Goal: Task Accomplishment & Management: Manage account settings

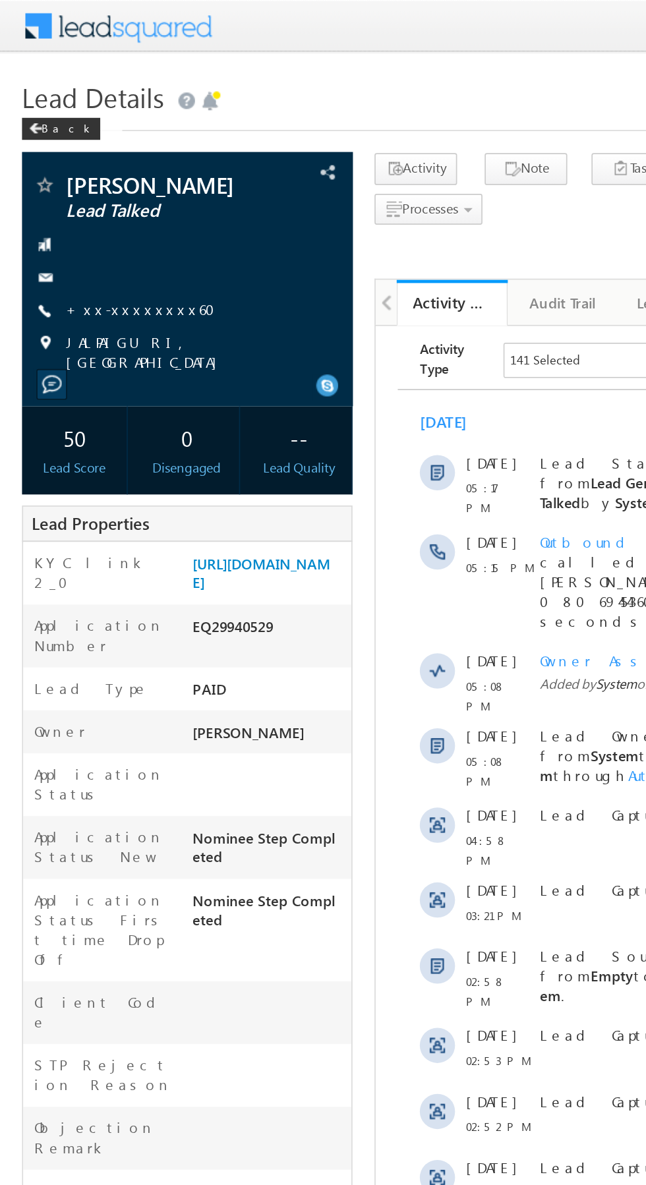
click at [78, 191] on link "+xx-xxxxxxxx60" at bounding box center [89, 184] width 98 height 11
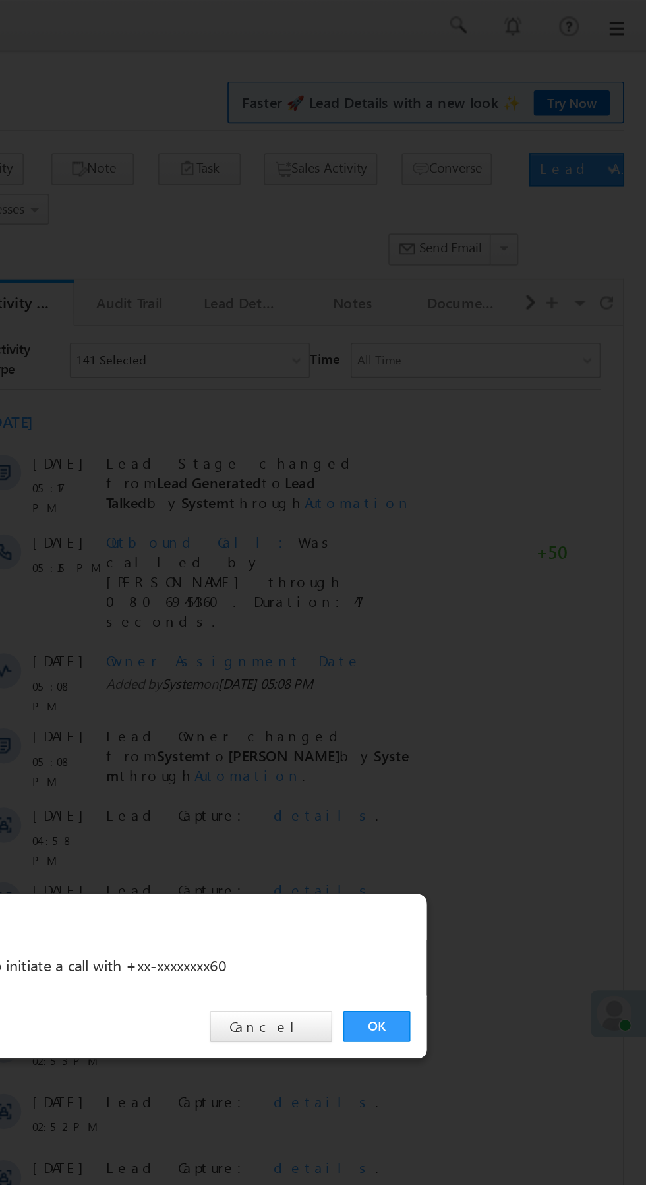
click at [485, 617] on link "OK" at bounding box center [485, 614] width 40 height 18
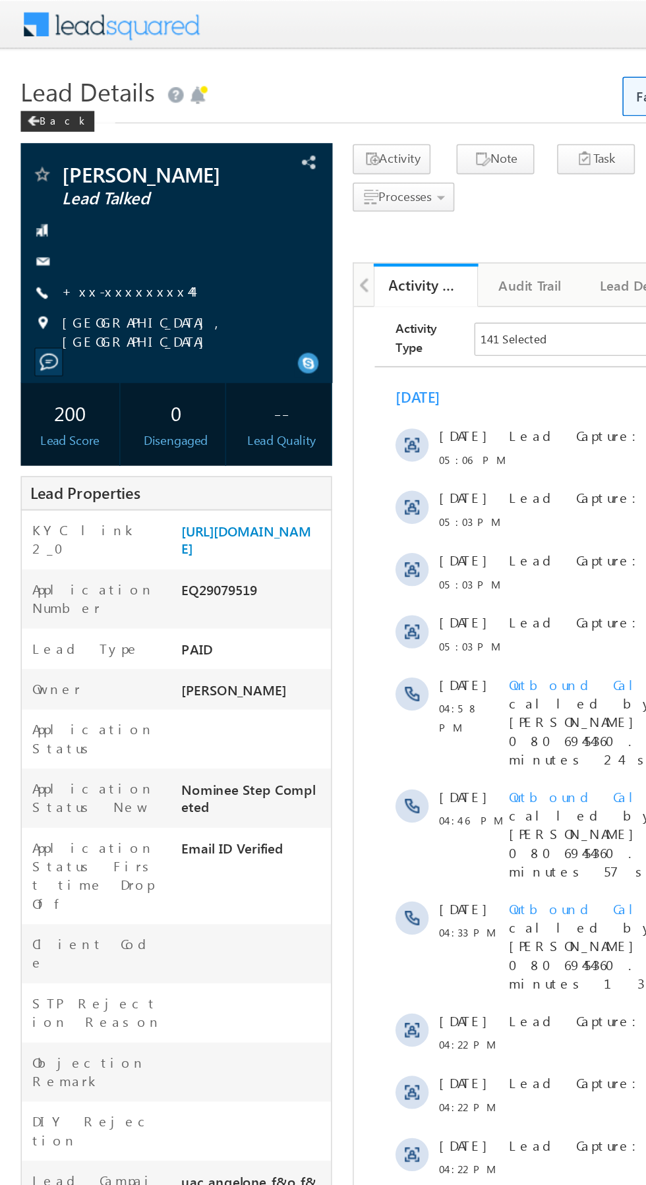
click at [80, 185] on link "+xx-xxxxxxxx44" at bounding box center [81, 184] width 82 height 11
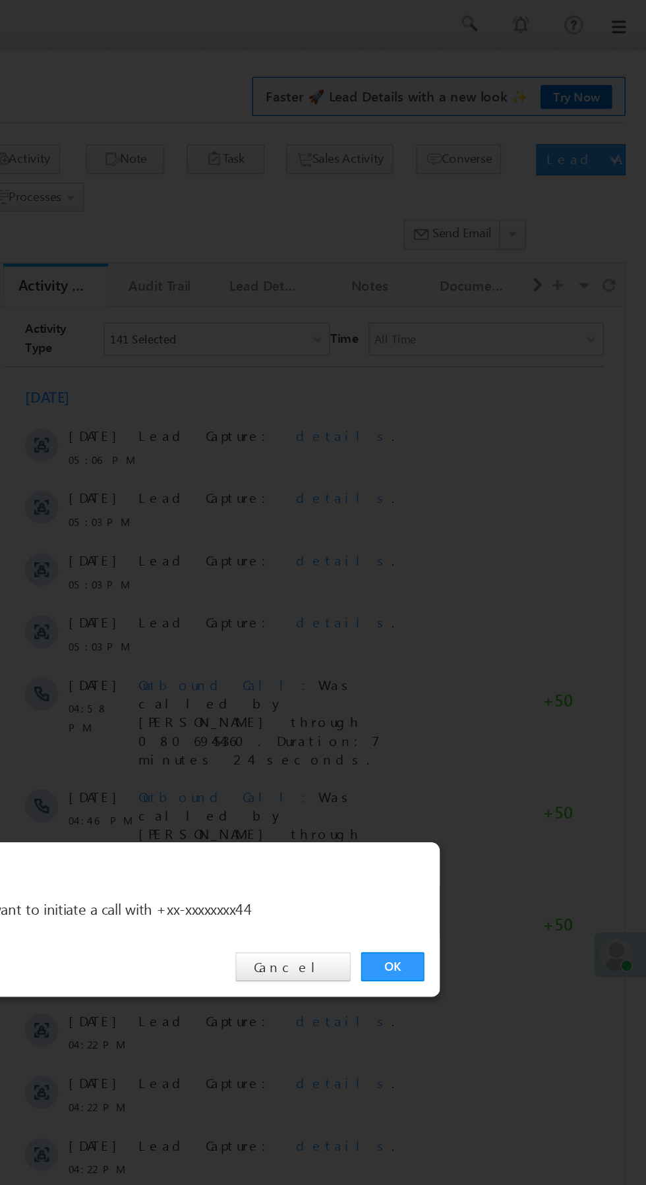
click at [485, 614] on link "OK" at bounding box center [485, 614] width 40 height 18
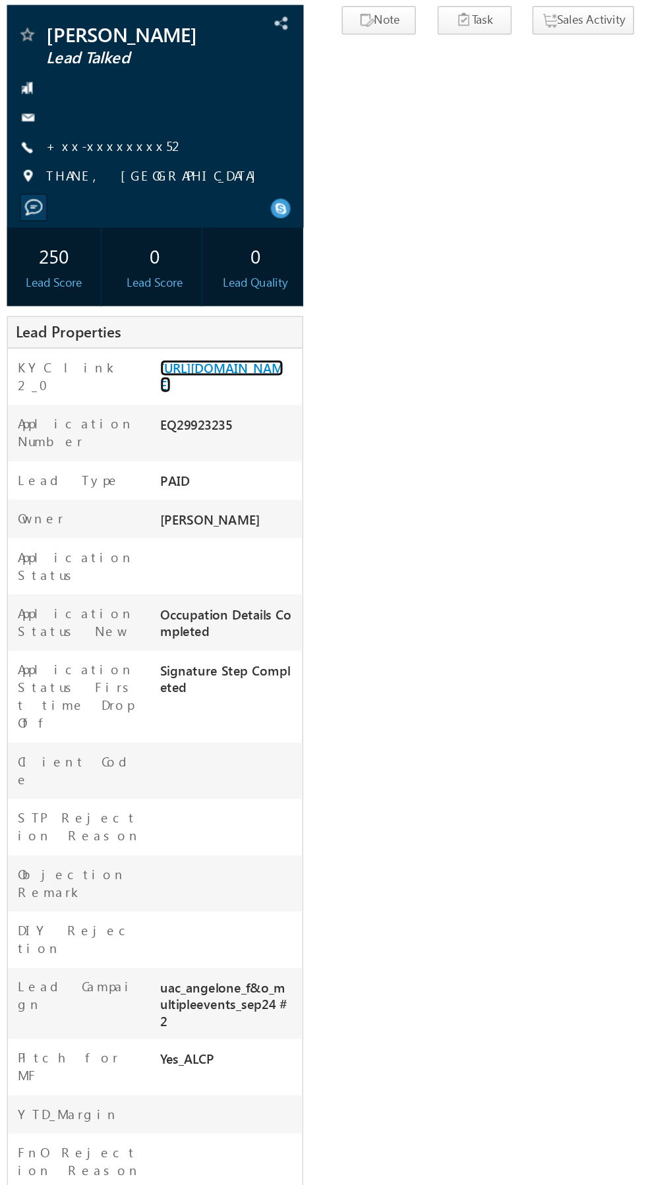
click at [165, 350] on link "[URL][DOMAIN_NAME]" at bounding box center [156, 339] width 82 height 22
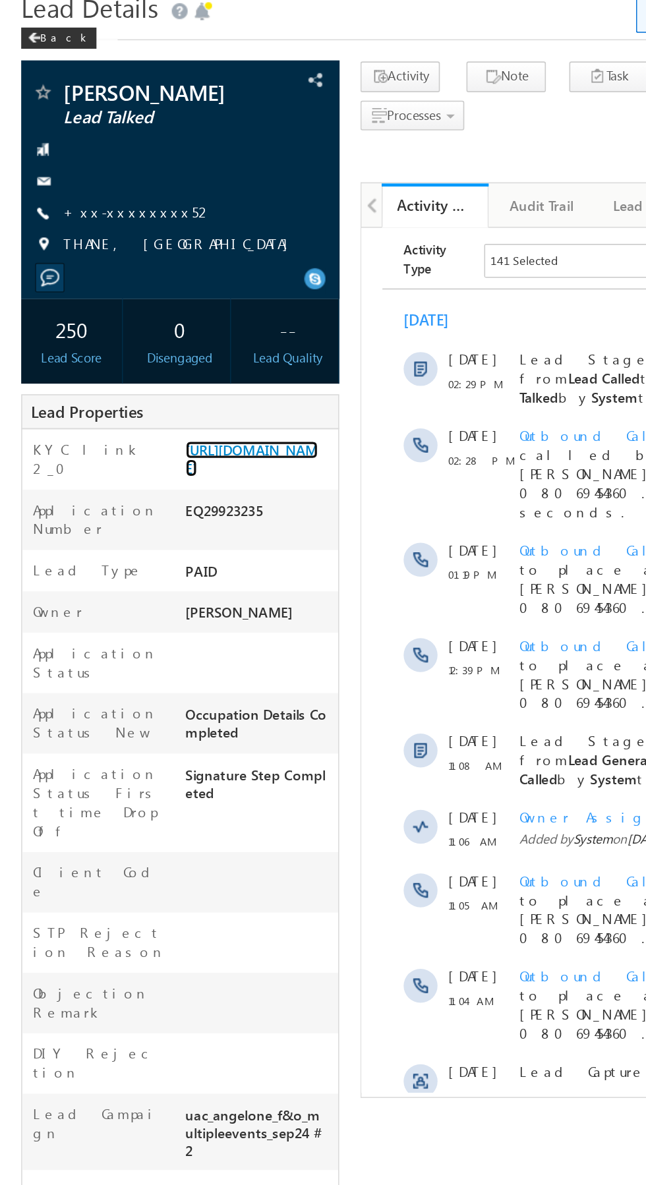
click at [154, 349] on link "[URL][DOMAIN_NAME]" at bounding box center [156, 339] width 82 height 22
click at [163, 350] on link "[URL][DOMAIN_NAME]" at bounding box center [156, 339] width 82 height 22
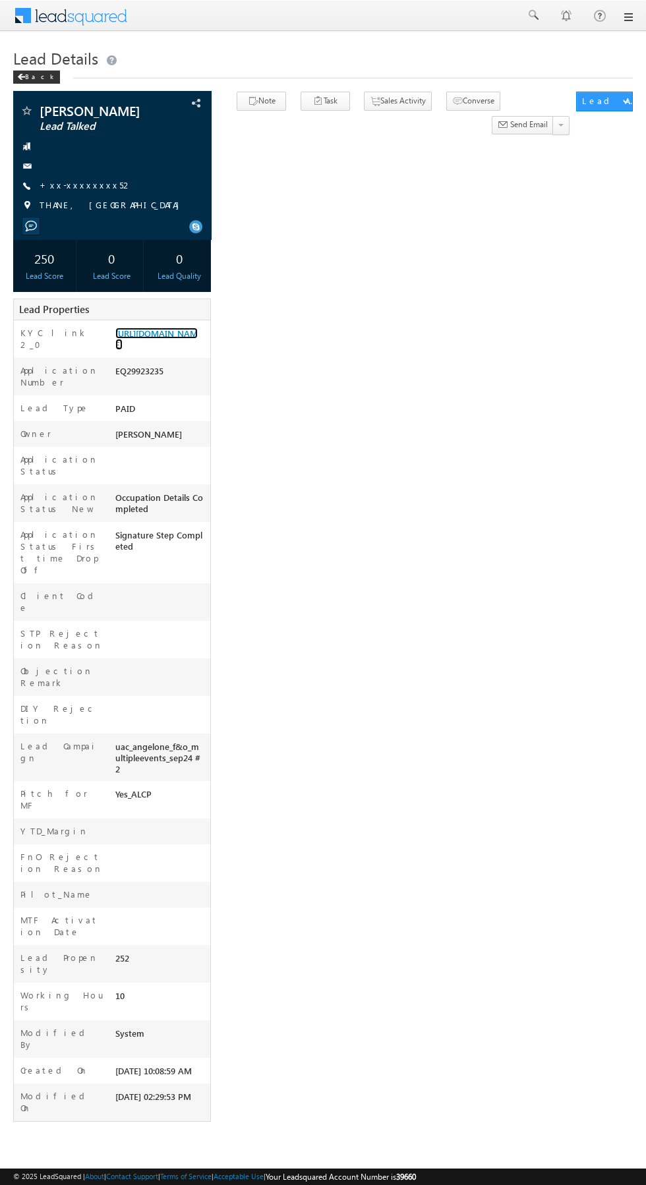
click at [160, 350] on link "https://angelbroking1-pk3em7sa.customui-test.leadsquared.com?leadId=085aa606-43…" at bounding box center [156, 339] width 82 height 22
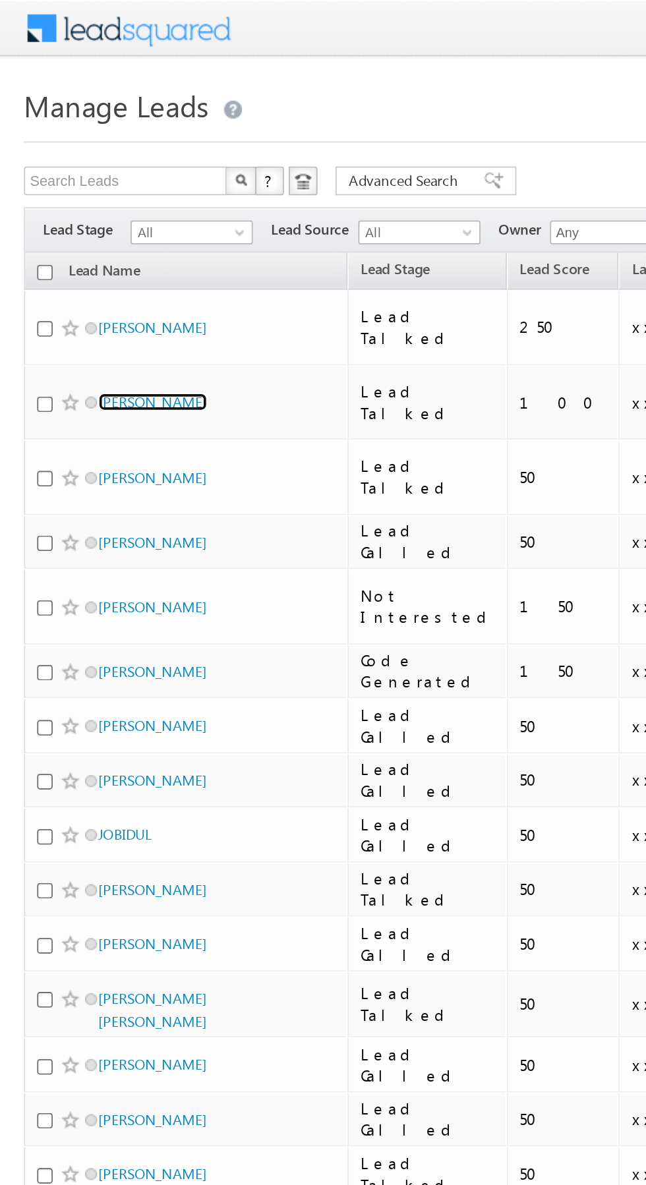
click at [93, 216] on link "Madhumita Adhikary" at bounding box center [84, 221] width 60 height 10
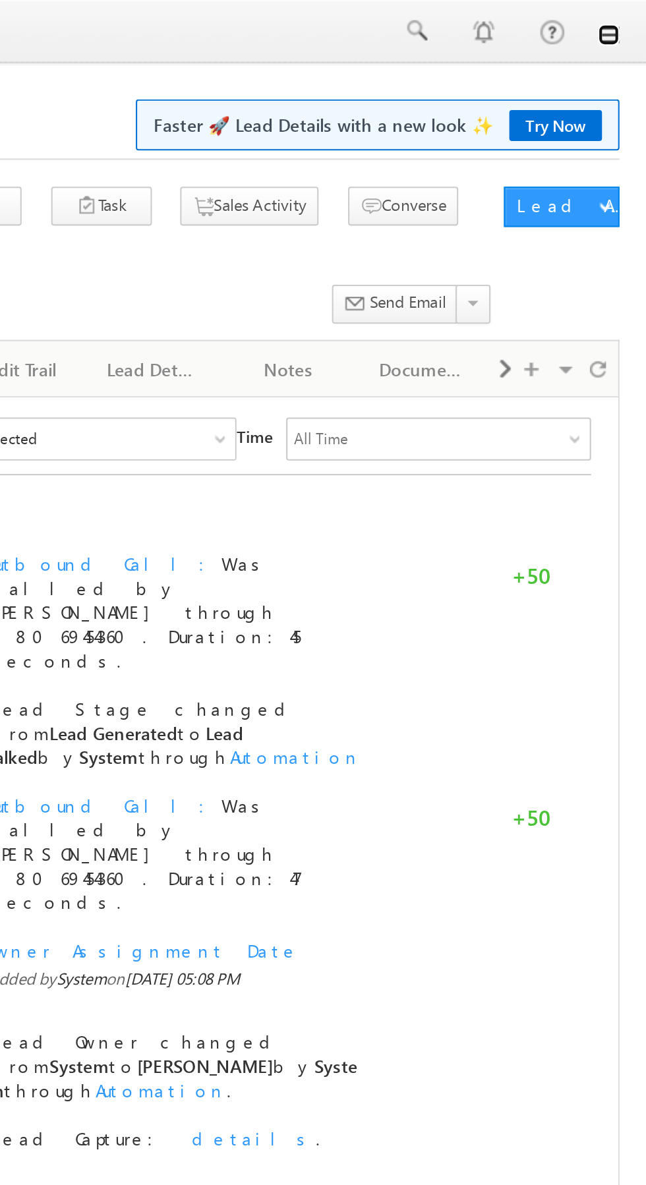
click at [628, 18] on link at bounding box center [627, 17] width 11 height 11
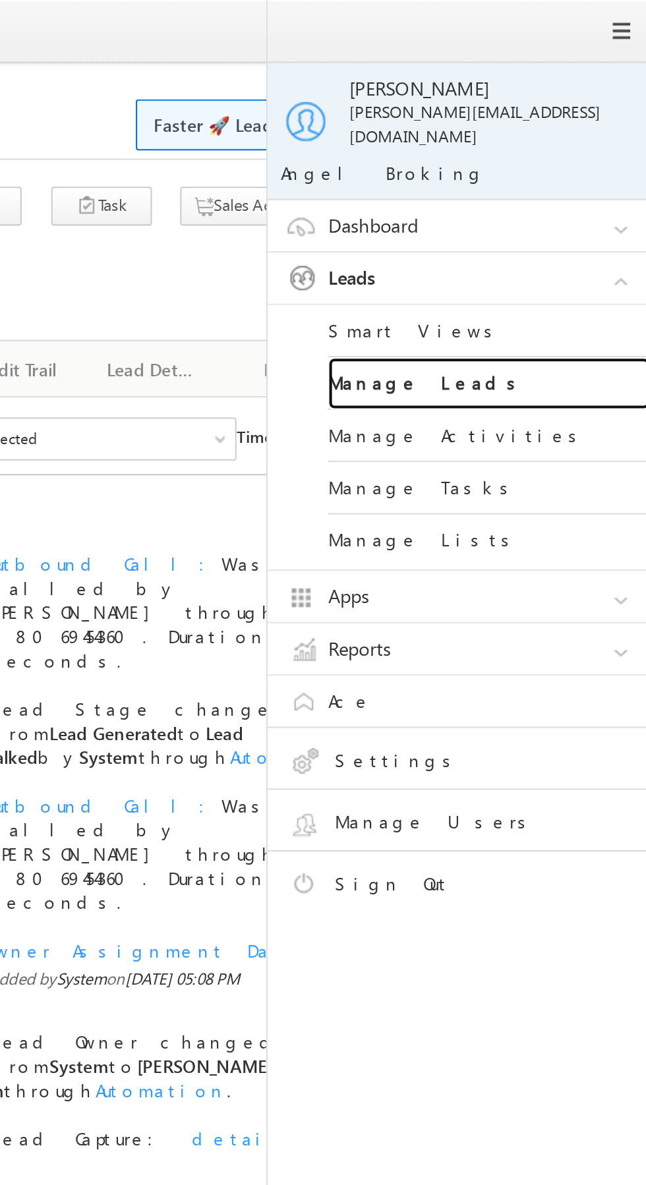
click at [582, 180] on link "Manage Leads" at bounding box center [569, 188] width 158 height 26
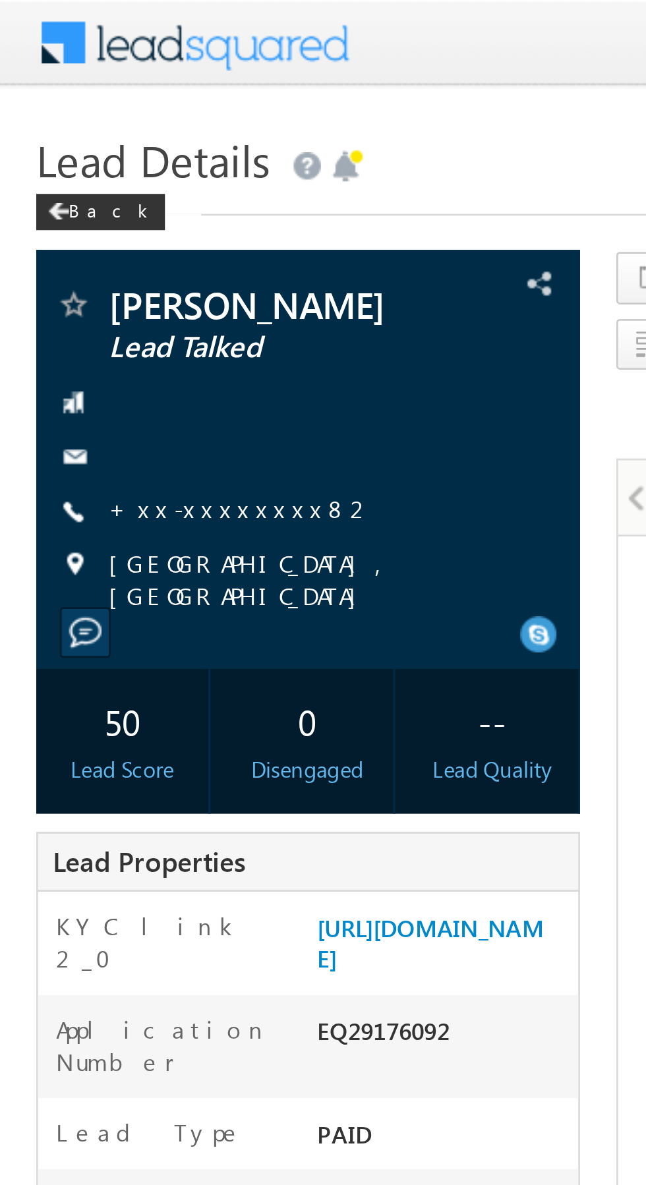
click at [73, 181] on link "+xx-xxxxxxxx82" at bounding box center [88, 184] width 97 height 11
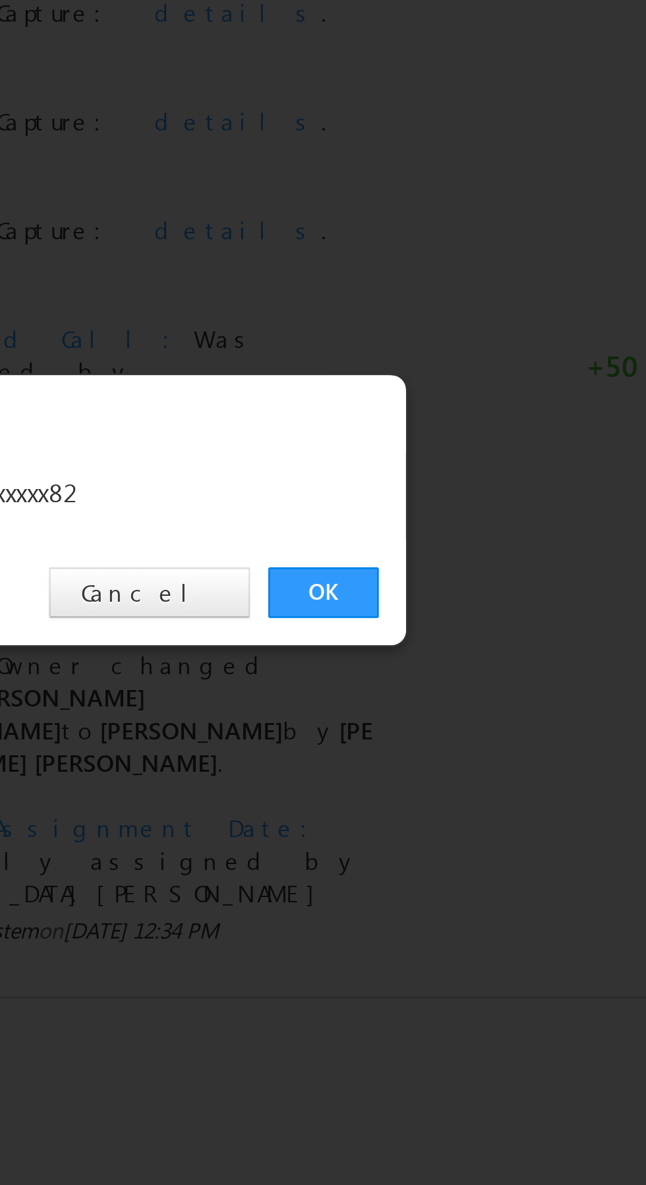
click at [479, 619] on link "OK" at bounding box center [485, 614] width 40 height 18
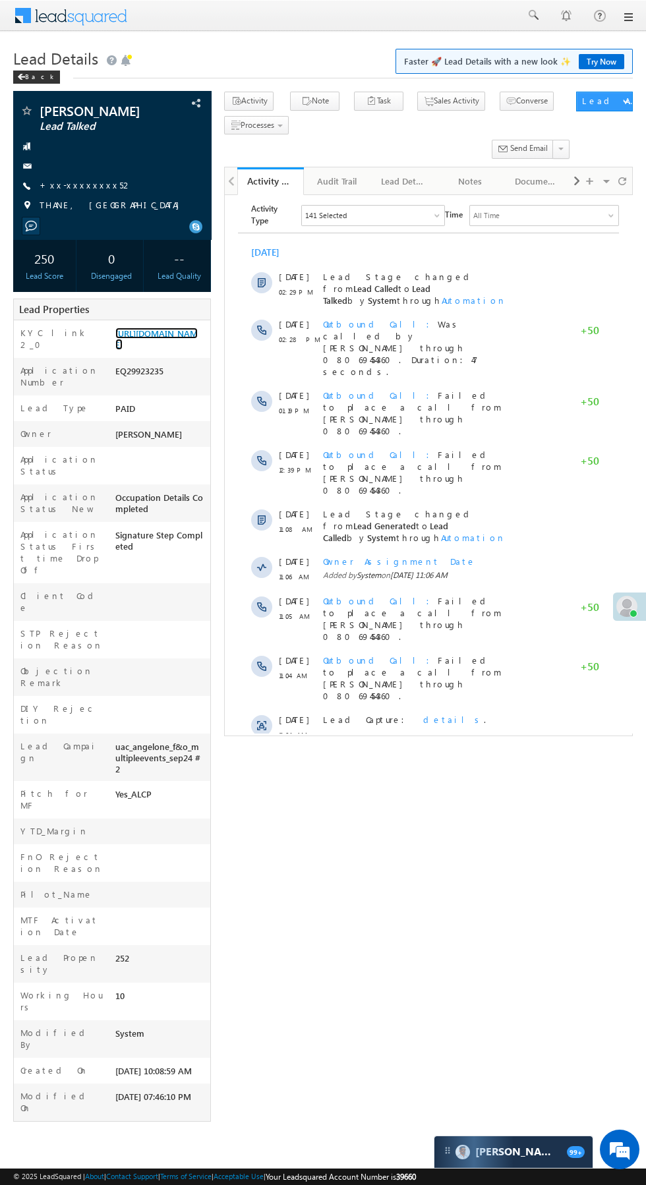
click at [154, 334] on link "https://angelbroking1-pk3em7sa.customui-test.leadsquared.com?leadId=085aa606-43…" at bounding box center [156, 339] width 82 height 22
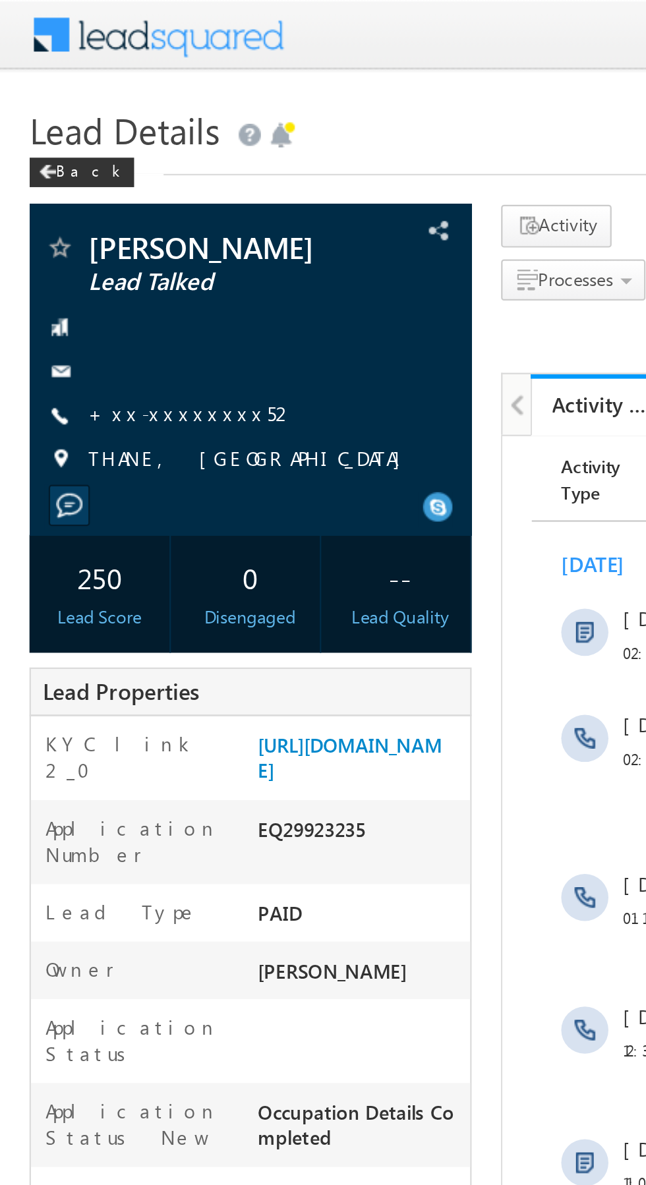
click at [74, 181] on link "+xx-xxxxxxxx52" at bounding box center [86, 184] width 93 height 11
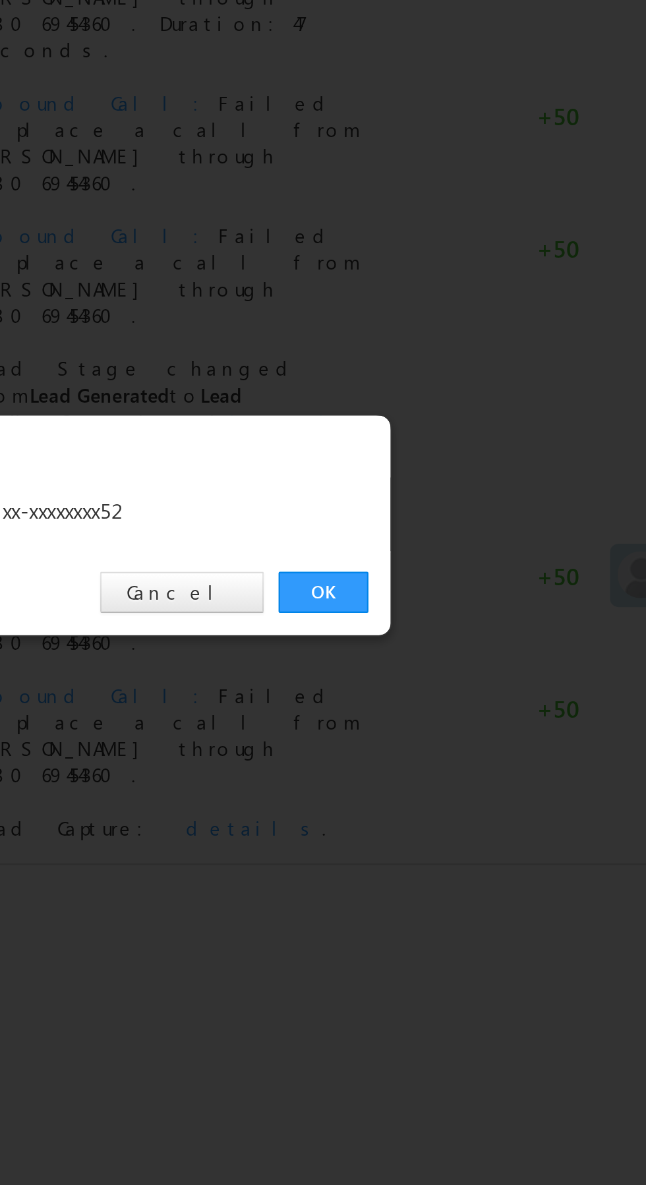
click at [486, 614] on link "OK" at bounding box center [485, 614] width 40 height 18
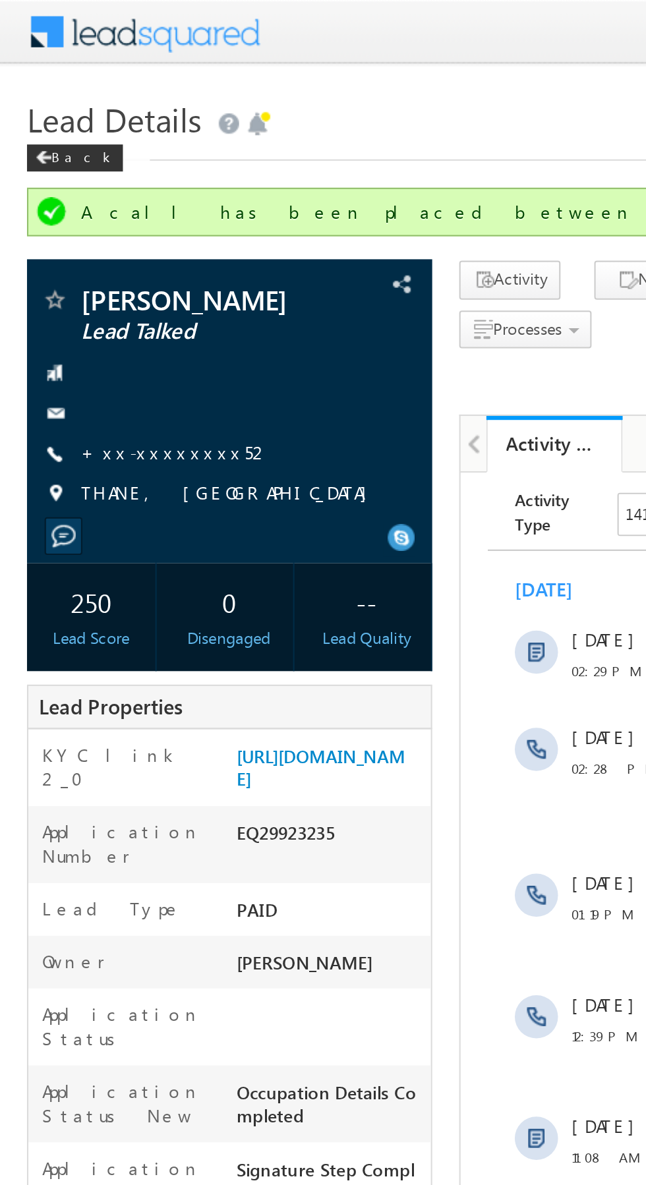
click at [73, 216] on link "+xx-xxxxxxxx52" at bounding box center [86, 220] width 93 height 11
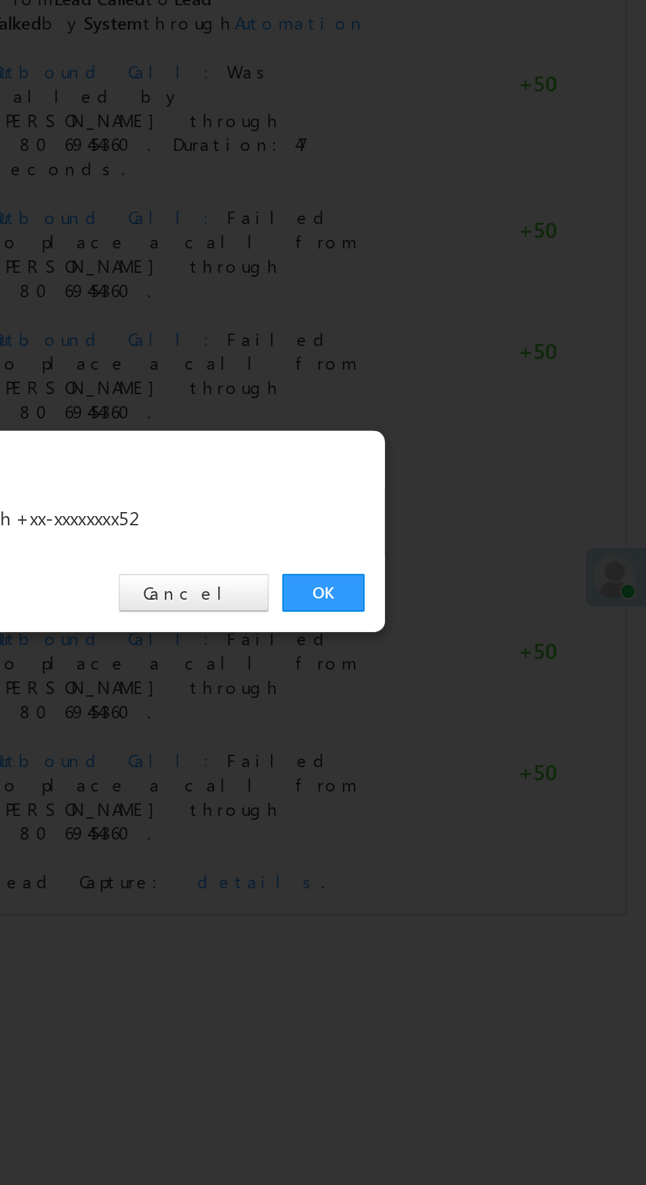
click at [479, 612] on link "OK" at bounding box center [485, 614] width 40 height 18
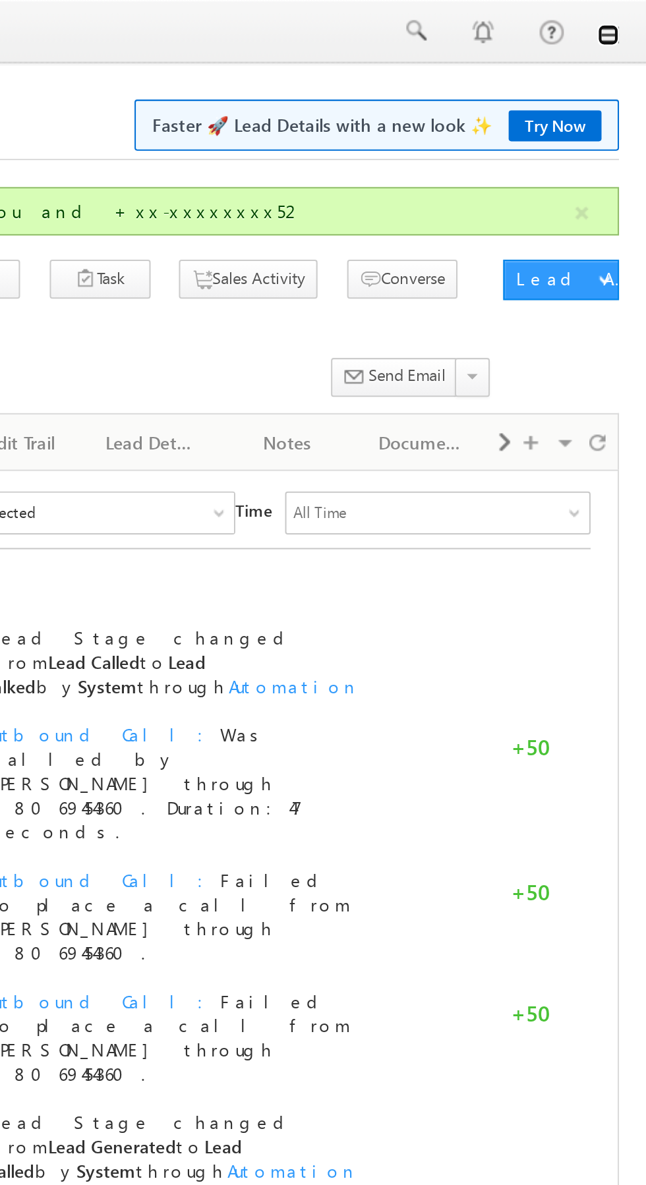
click at [630, 22] on link at bounding box center [627, 17] width 11 height 11
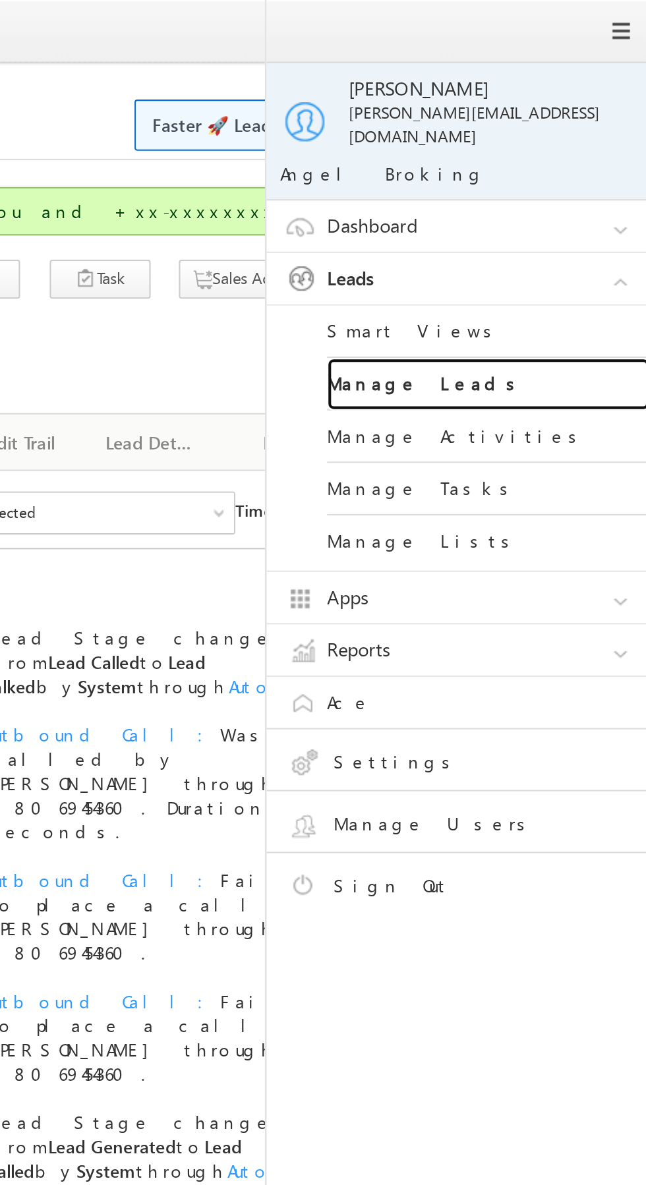
click at [574, 181] on link "Manage Leads" at bounding box center [569, 188] width 158 height 26
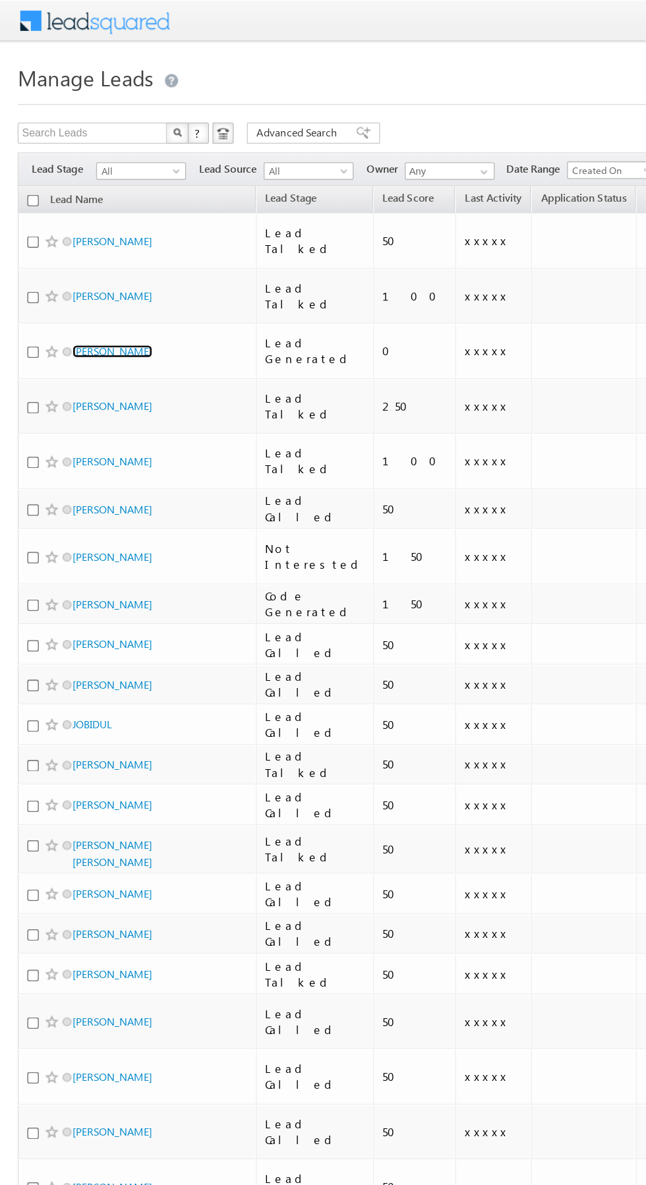
click at [80, 258] on link "[PERSON_NAME]" at bounding box center [84, 263] width 60 height 10
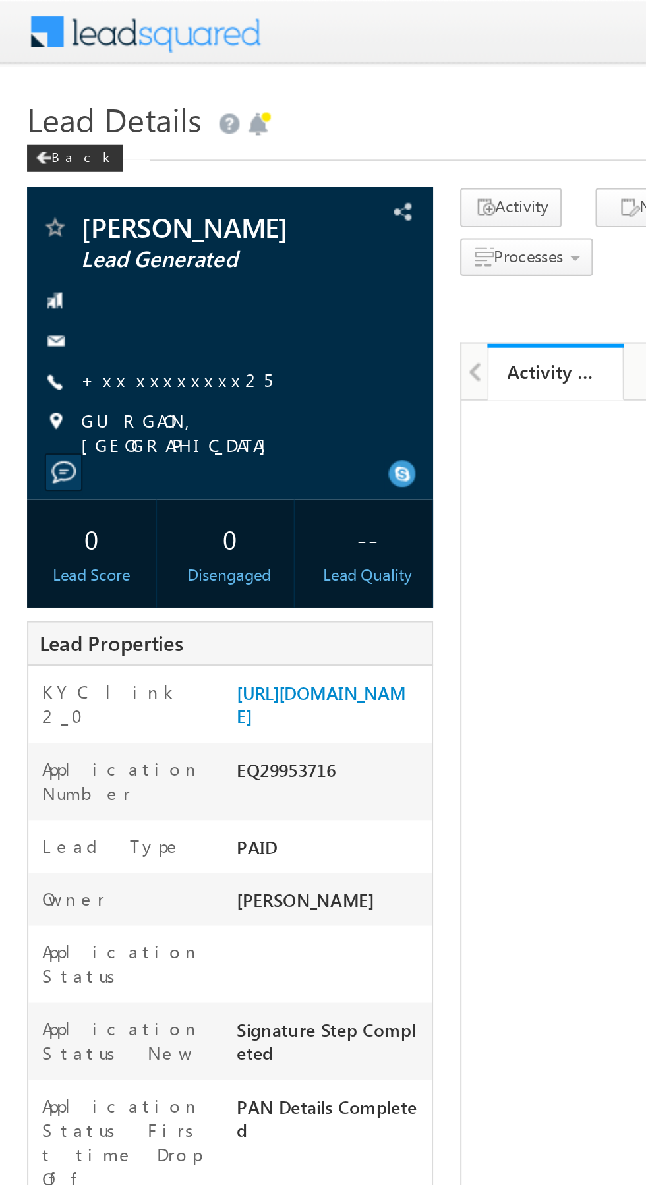
click at [80, 184] on link "+xx-xxxxxxxx25" at bounding box center [86, 184] width 93 height 11
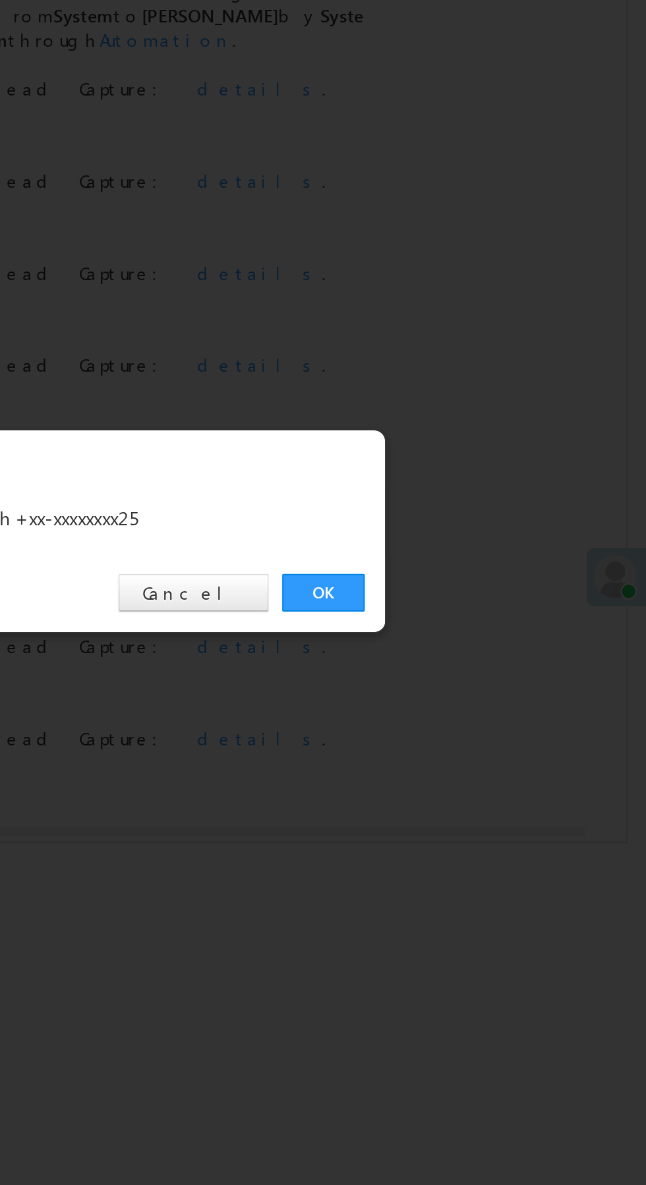
click at [479, 613] on link "OK" at bounding box center [485, 614] width 40 height 18
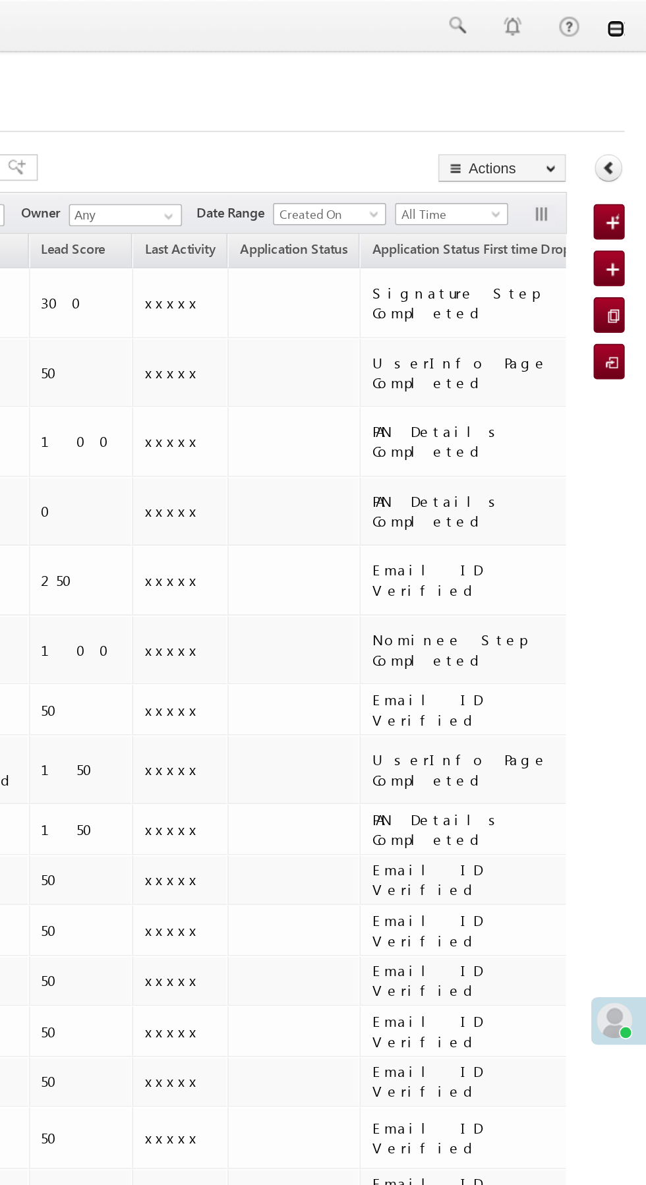
click at [624, 16] on link at bounding box center [627, 17] width 11 height 11
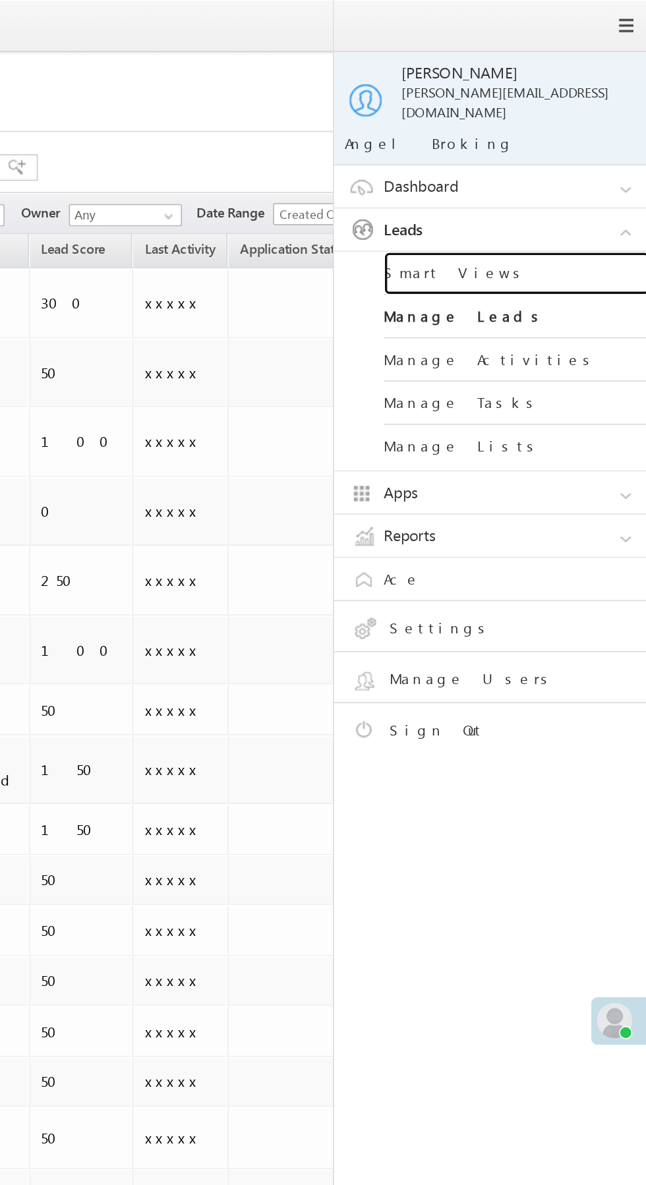
click at [581, 154] on link "Smart Views" at bounding box center [569, 163] width 158 height 26
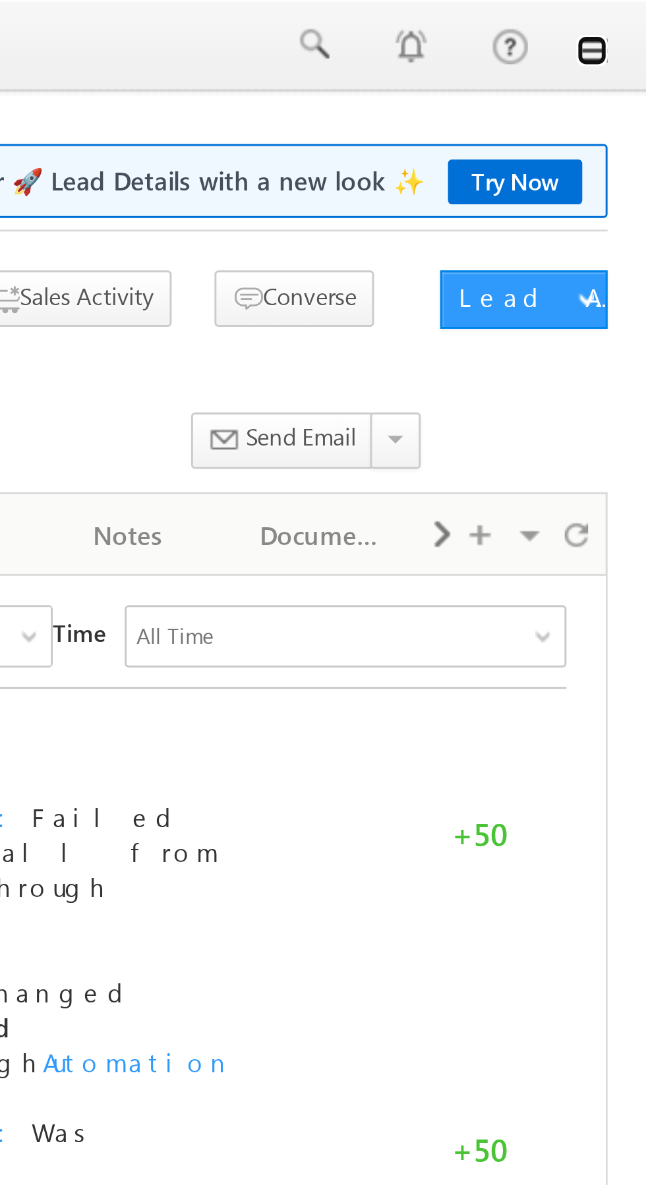
click at [630, 17] on link at bounding box center [627, 17] width 11 height 11
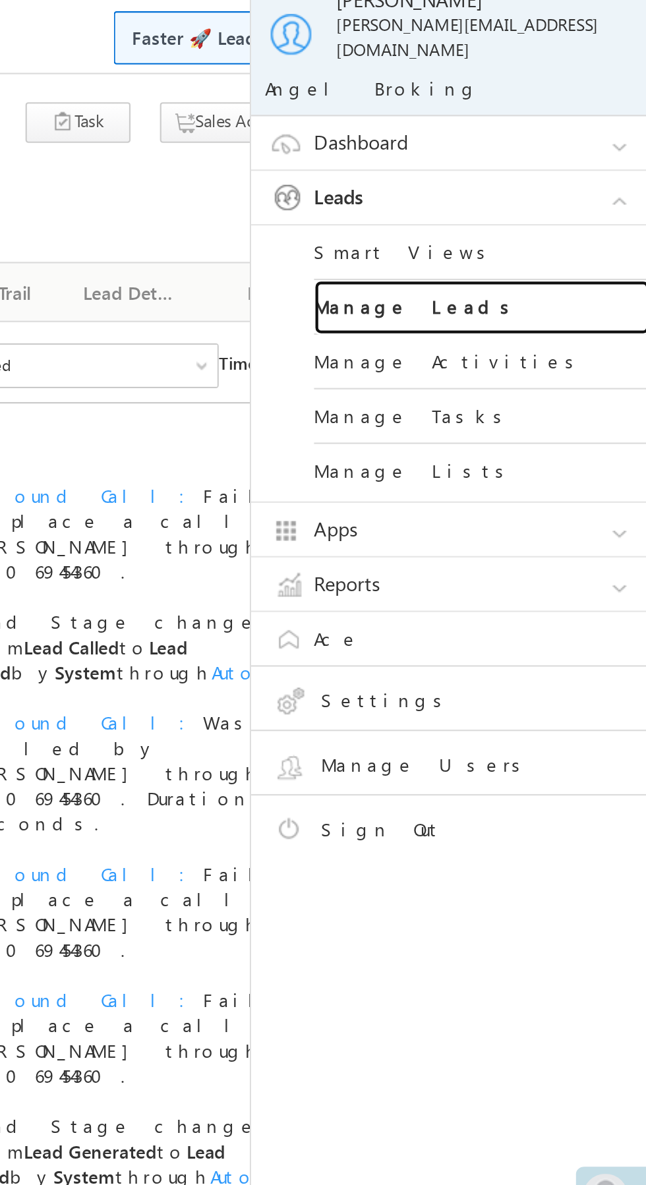
click at [577, 175] on link "Manage Leads" at bounding box center [569, 188] width 158 height 26
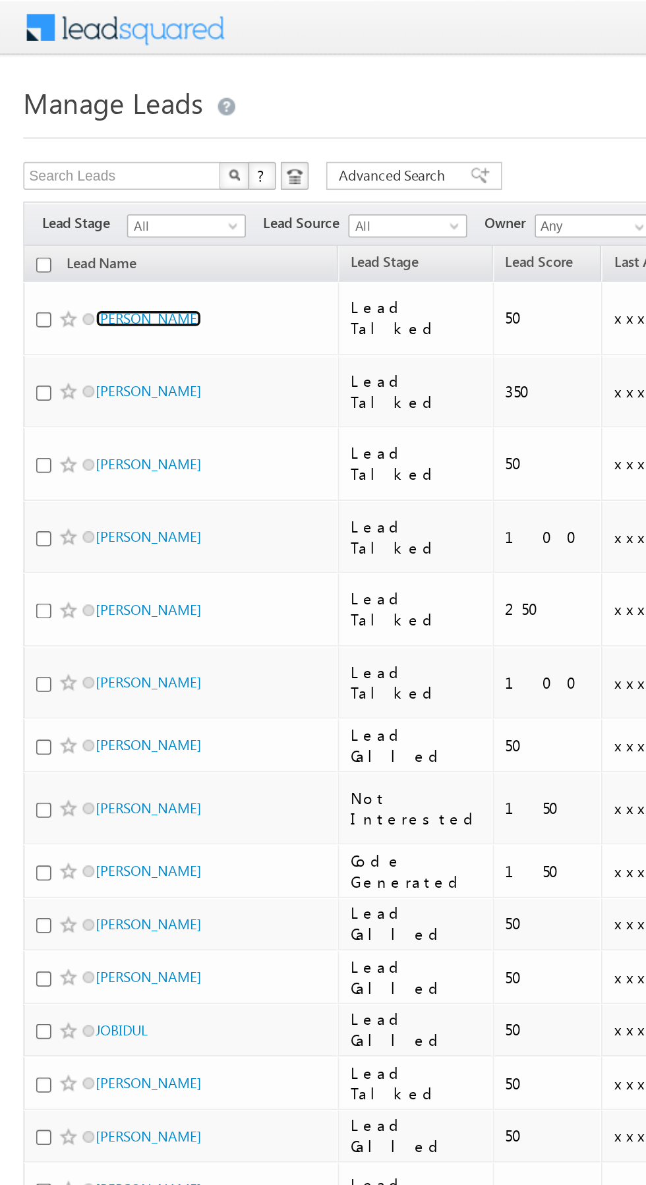
click at [87, 175] on link "[PERSON_NAME]" at bounding box center [84, 180] width 60 height 10
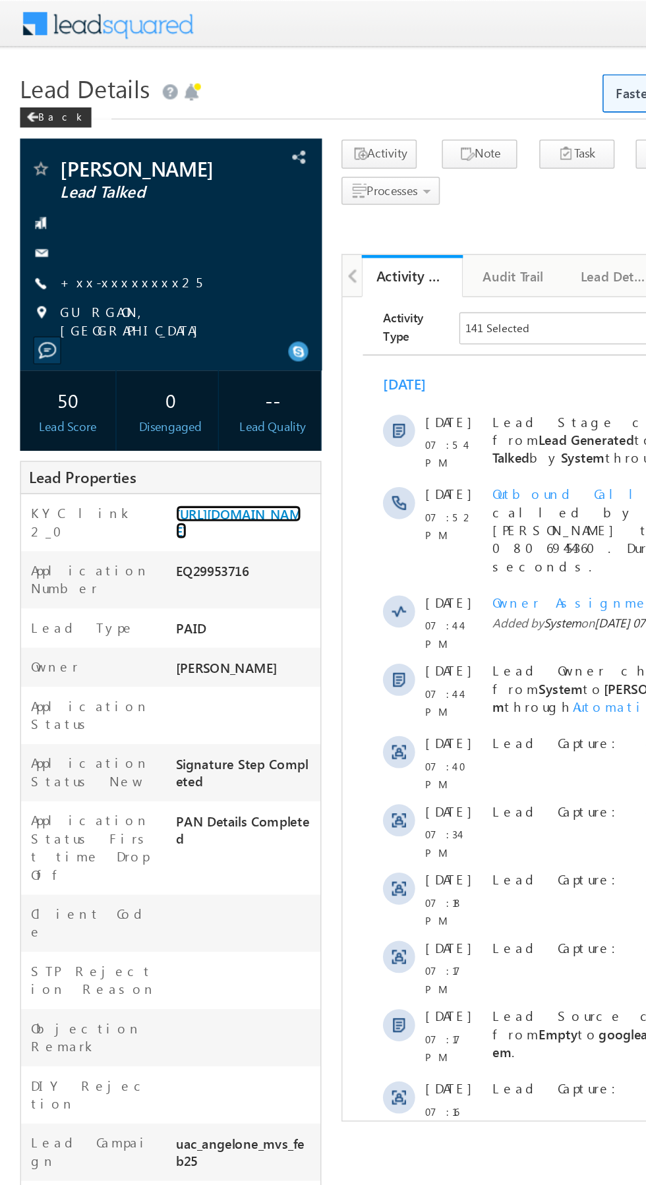
click at [165, 354] on link "[URL][DOMAIN_NAME]" at bounding box center [156, 343] width 82 height 22
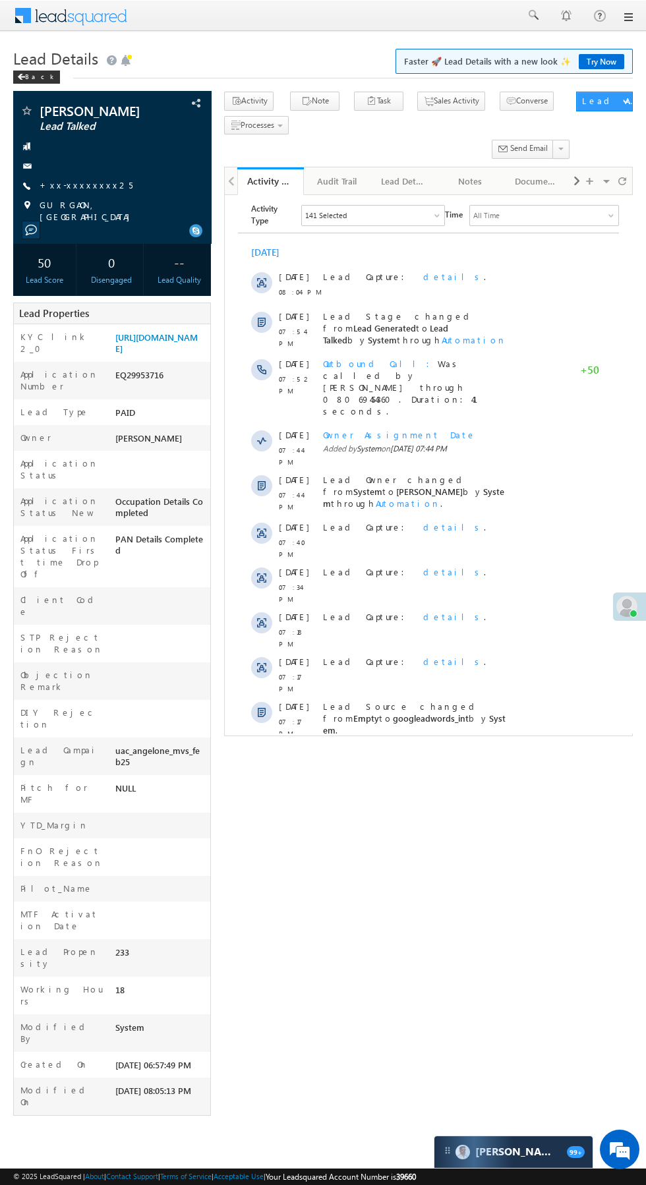
click at [530, 752] on span "Show More" at bounding box center [429, 765] width 368 height 26
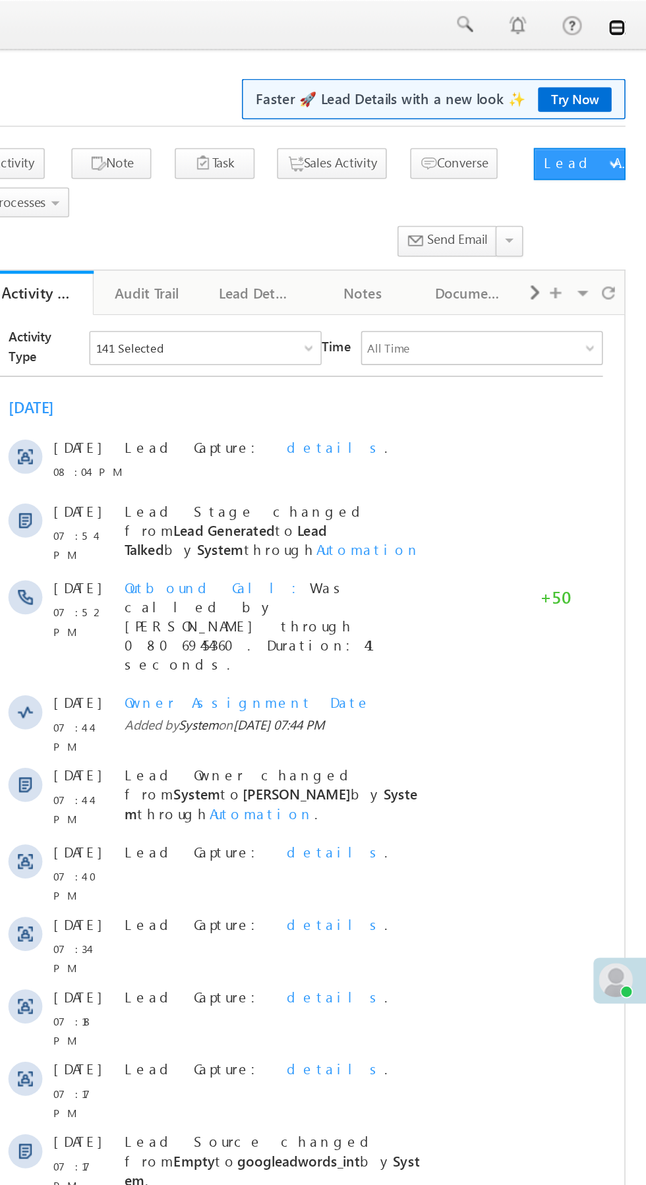
click at [630, 19] on link at bounding box center [627, 17] width 11 height 11
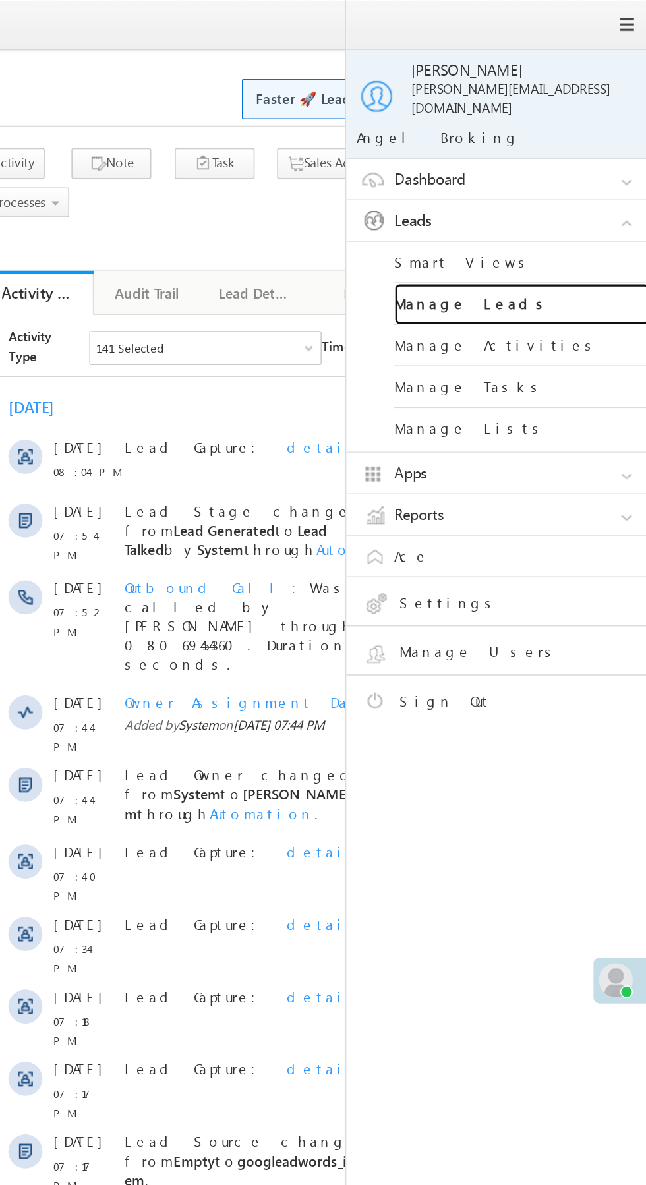
click at [577, 180] on link "Manage Leads" at bounding box center [569, 188] width 158 height 26
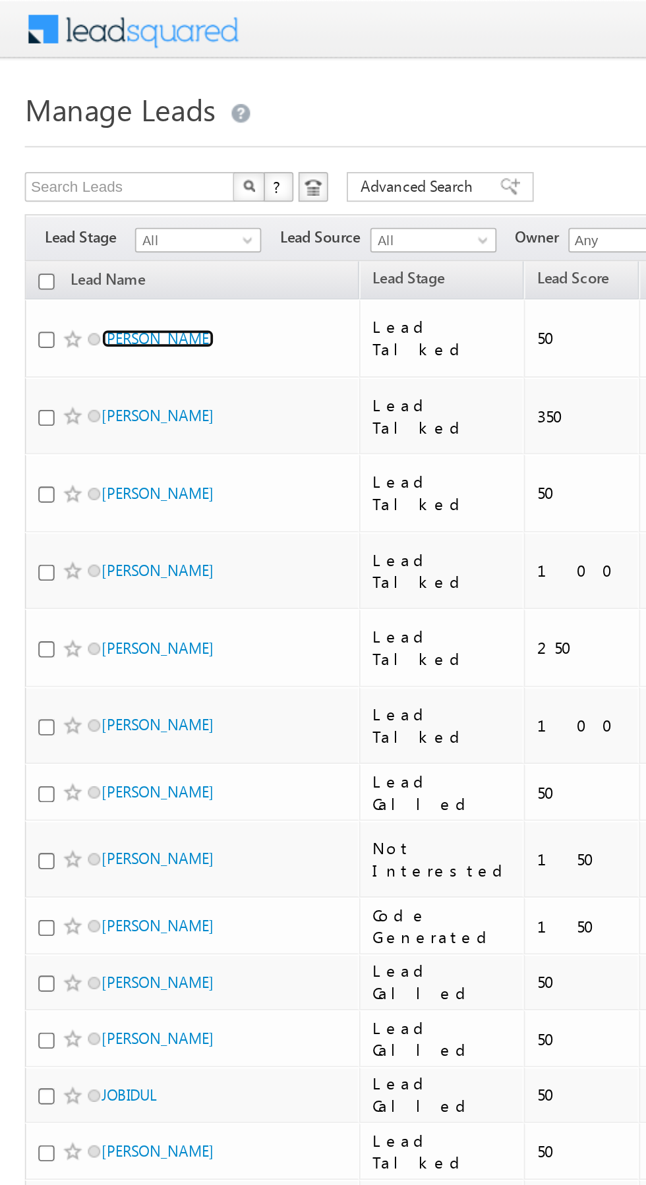
click at [84, 175] on link "[PERSON_NAME]" at bounding box center [84, 180] width 60 height 10
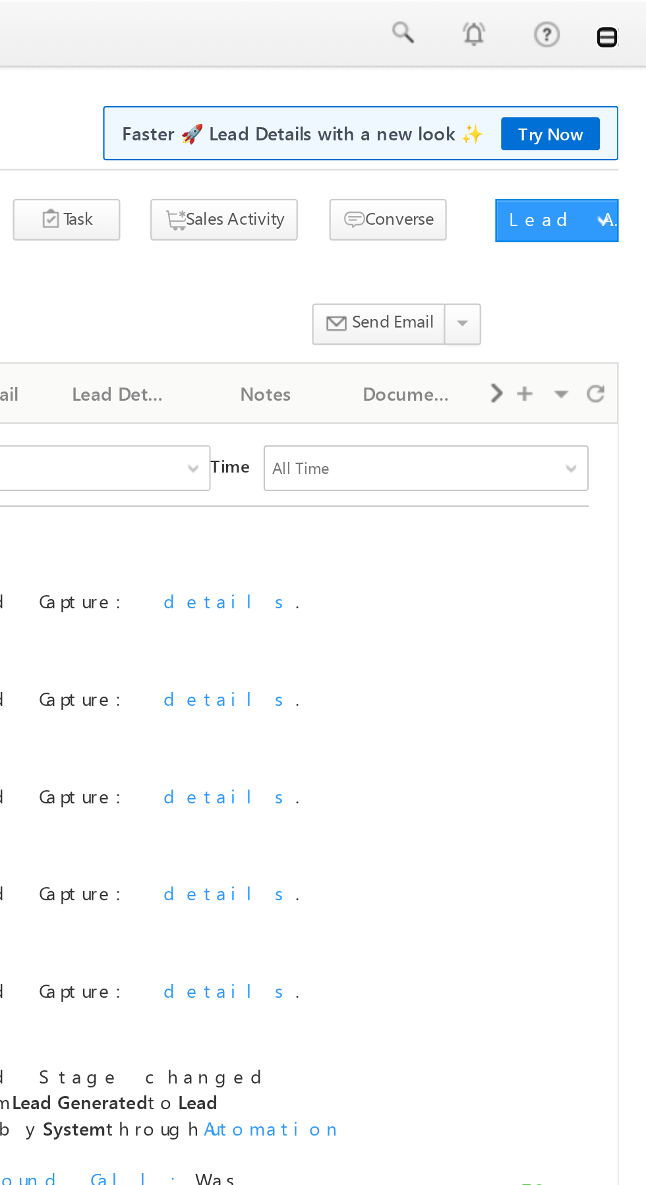
click at [628, 18] on link at bounding box center [627, 17] width 11 height 11
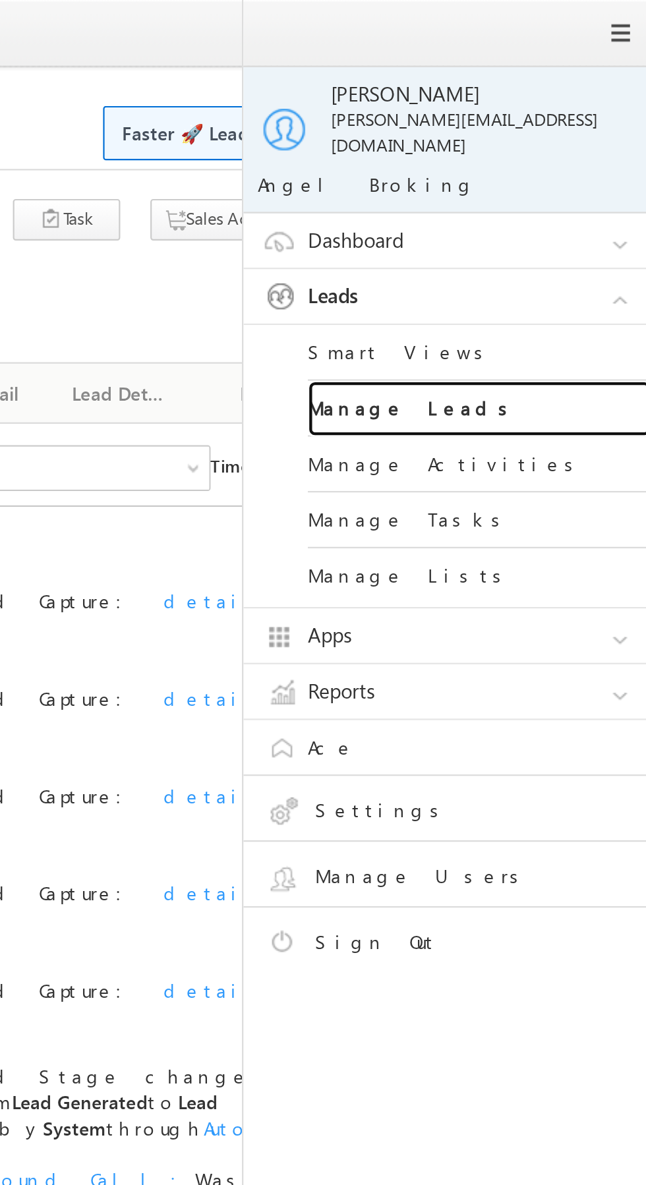
click at [558, 175] on link "Manage Leads" at bounding box center [569, 188] width 158 height 26
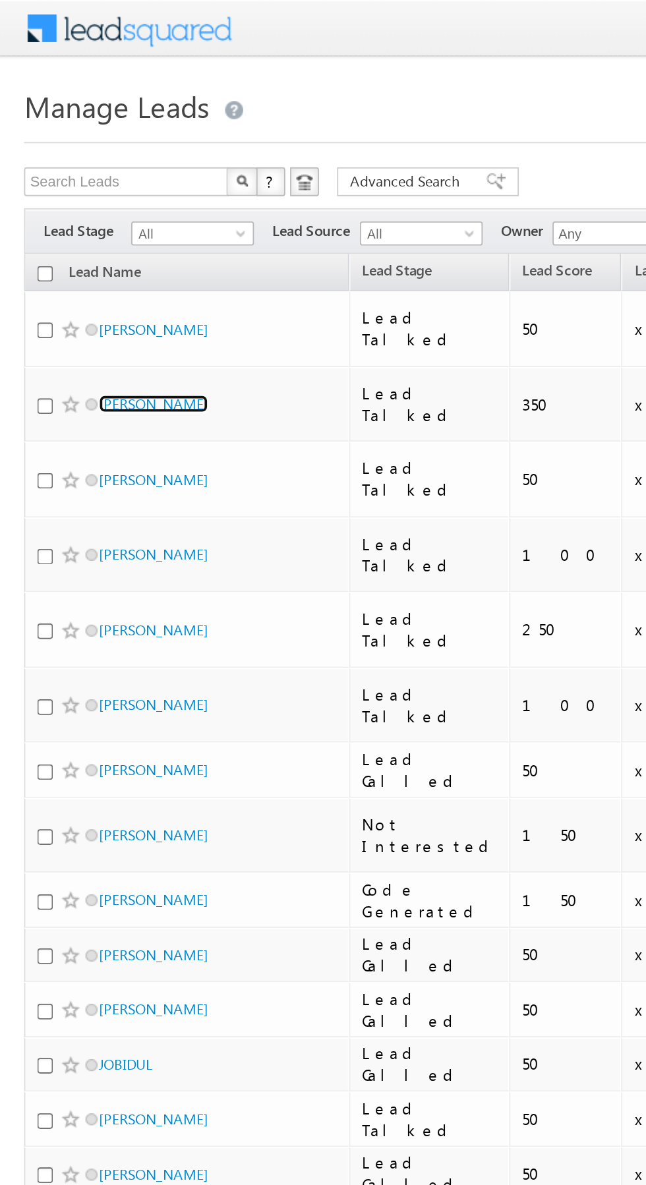
click at [77, 216] on link "Arbaz Khan" at bounding box center [84, 221] width 60 height 10
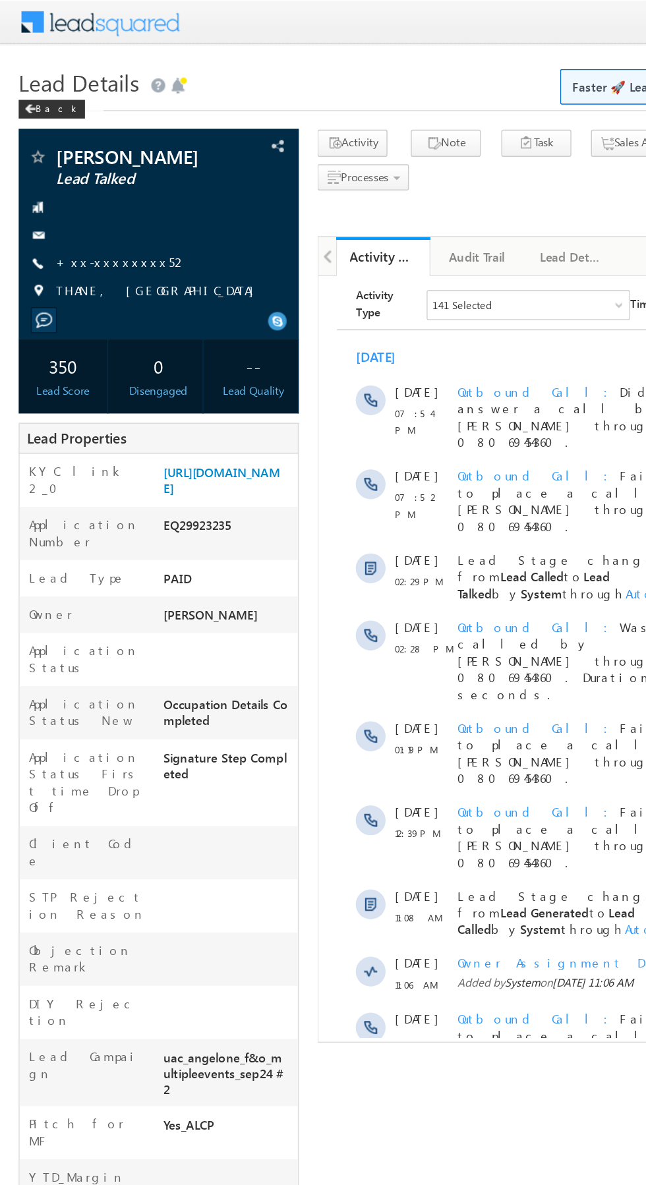
click at [81, 186] on link "+xx-xxxxxxxx52" at bounding box center [86, 184] width 93 height 11
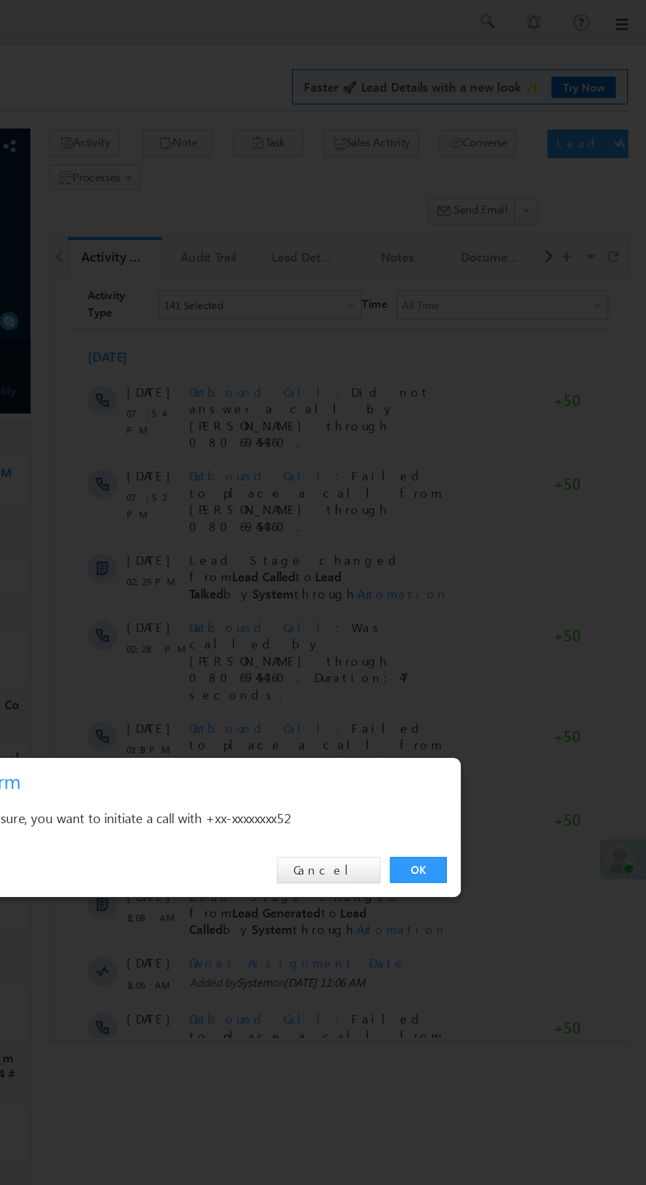
click at [490, 618] on link "OK" at bounding box center [485, 614] width 40 height 18
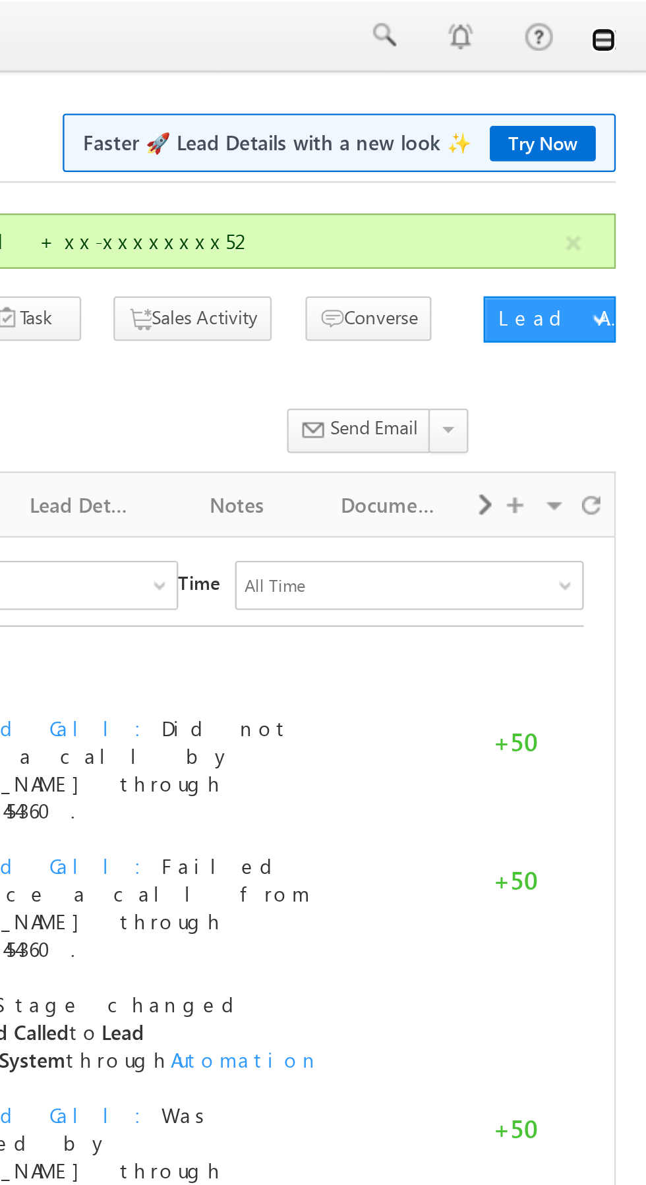
click at [628, 14] on link at bounding box center [627, 17] width 11 height 11
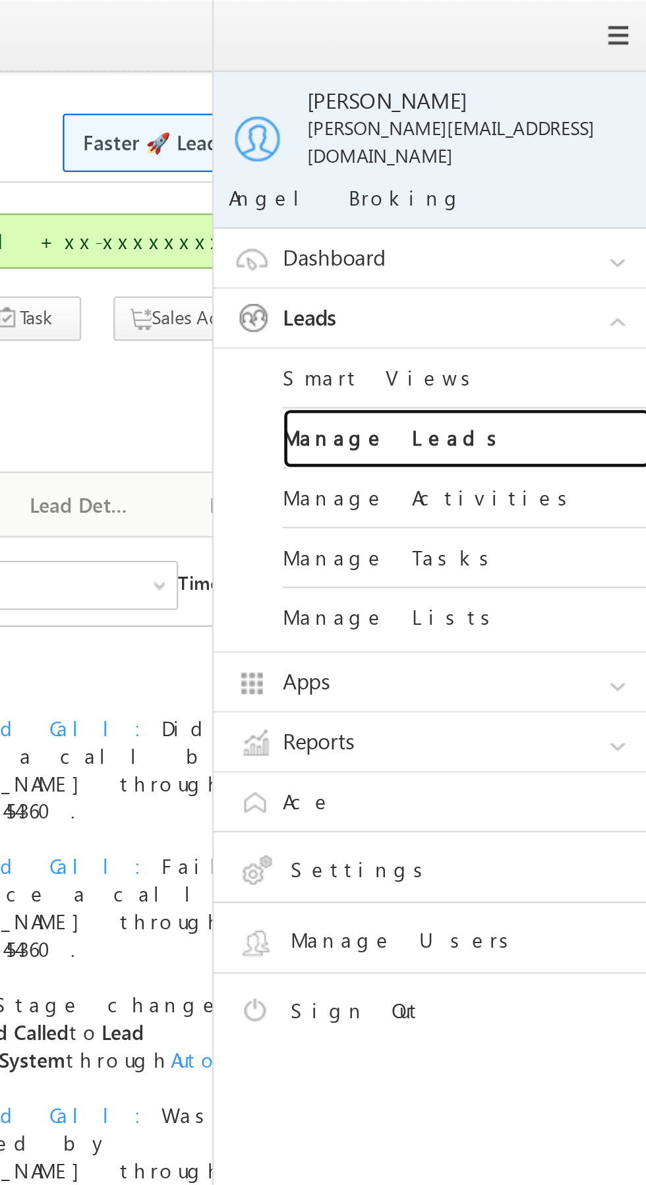
click at [555, 179] on link "Manage Leads" at bounding box center [569, 188] width 158 height 26
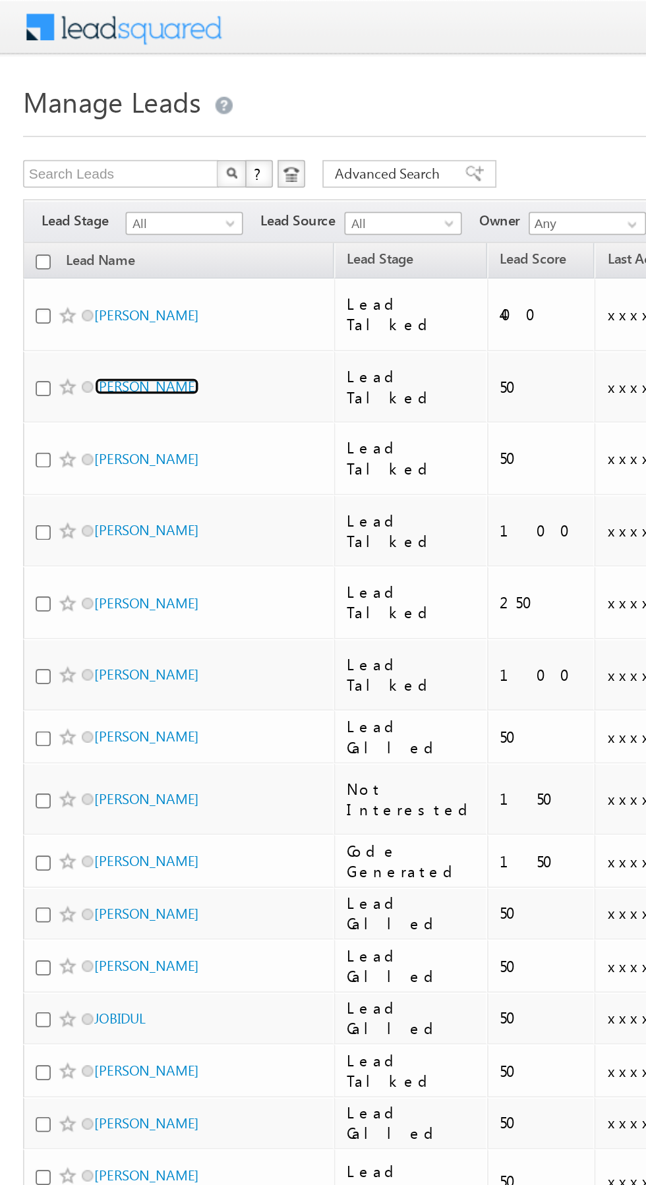
click at [84, 216] on link "Mohd fahim" at bounding box center [84, 221] width 60 height 10
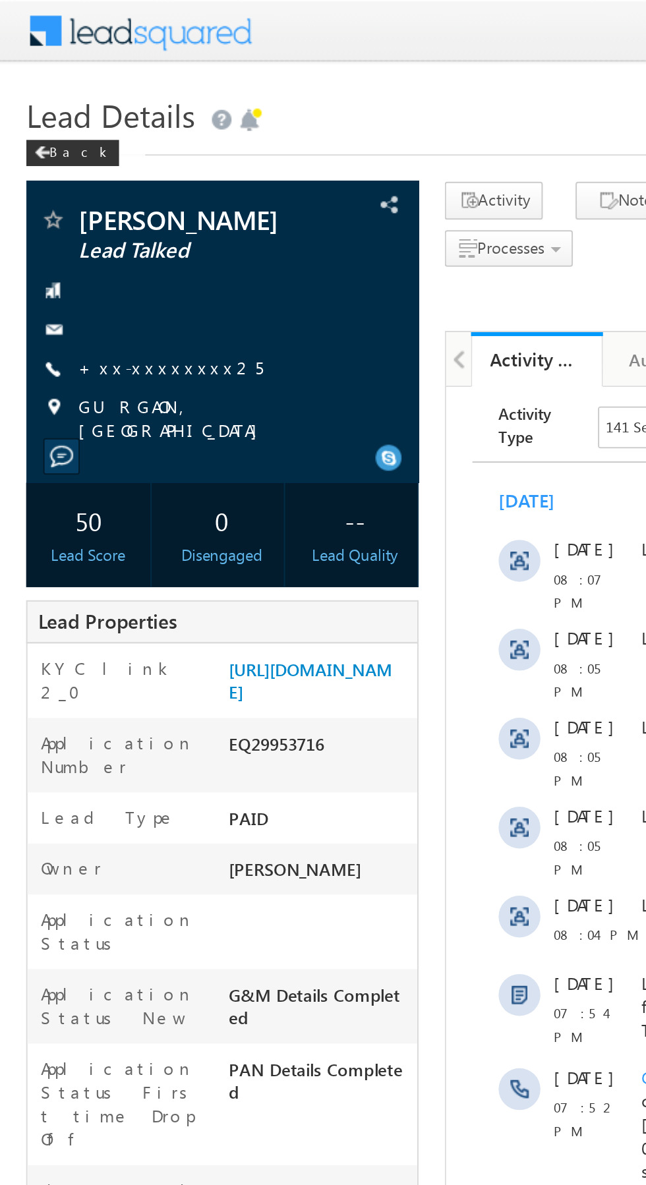
click at [78, 185] on link "+xx-xxxxxxxx25" at bounding box center [86, 184] width 93 height 11
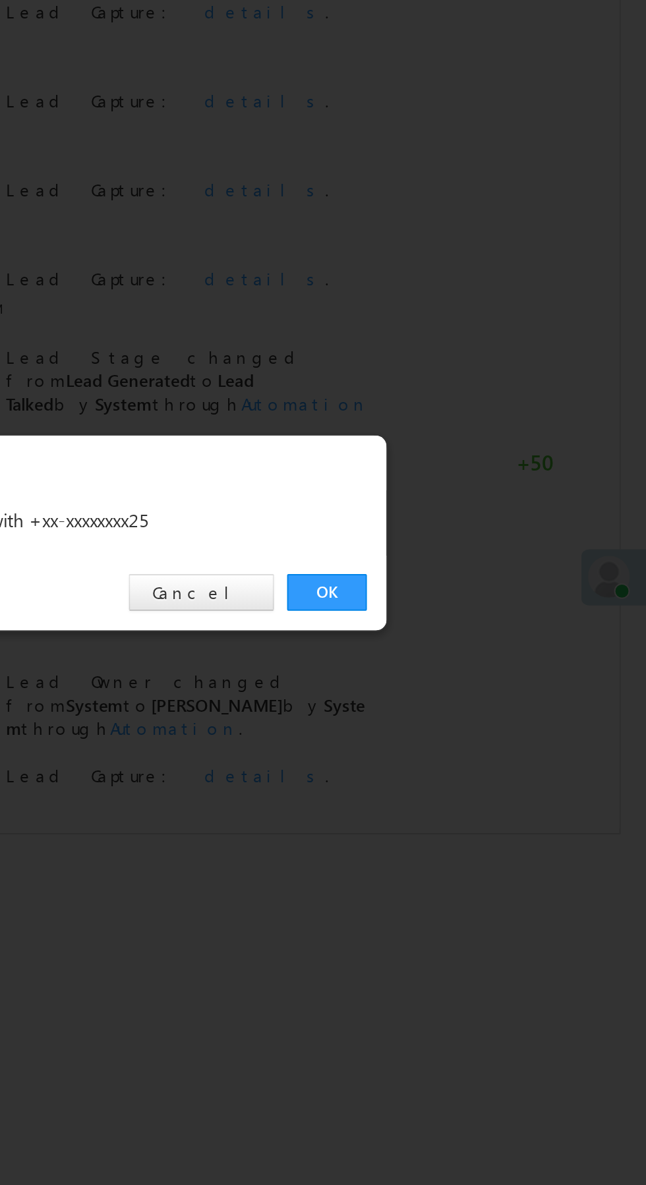
click at [477, 615] on link "OK" at bounding box center [485, 614] width 40 height 18
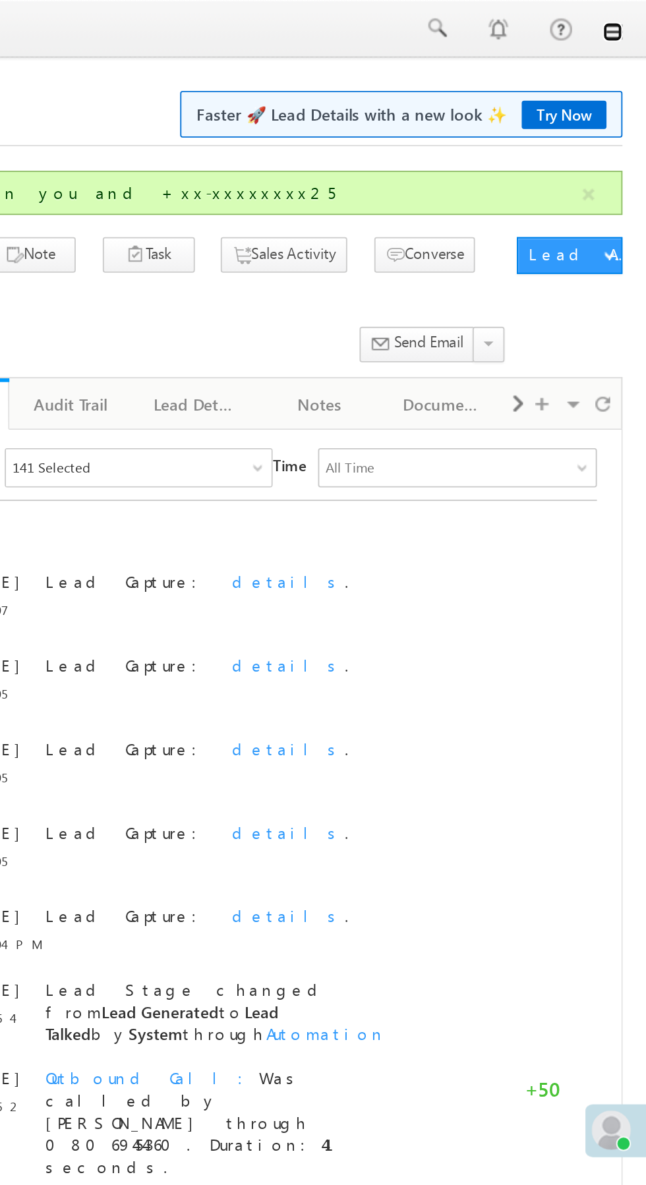
click at [630, 16] on link at bounding box center [627, 17] width 11 height 11
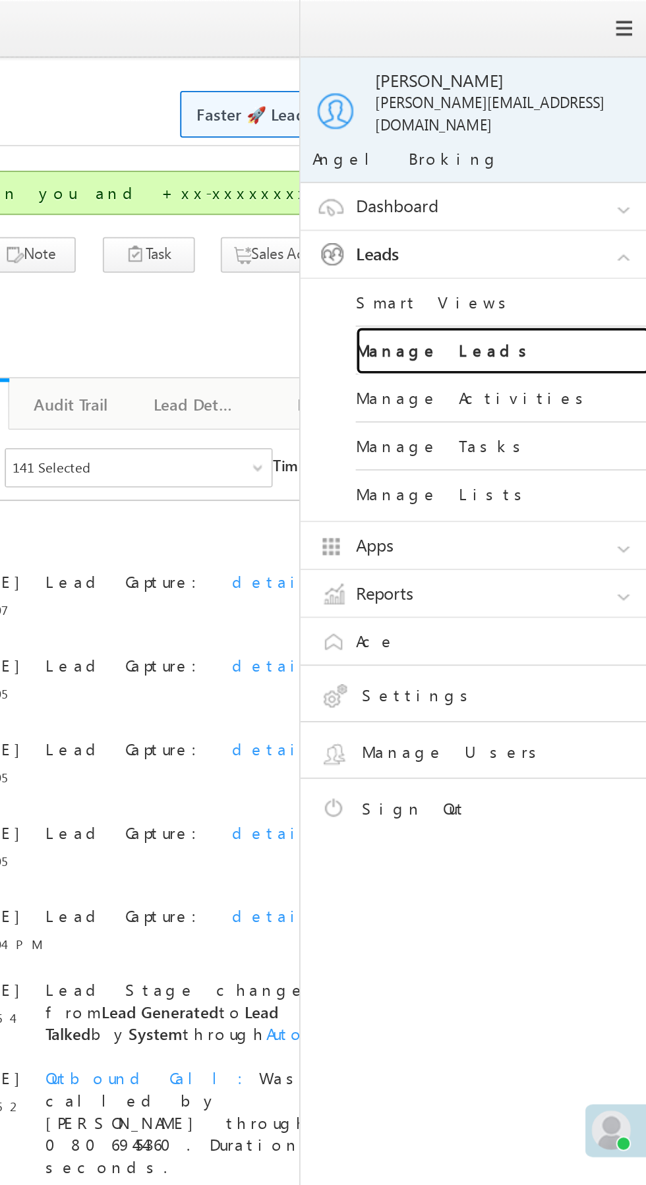
click at [583, 176] on link "Manage Leads" at bounding box center [569, 188] width 158 height 26
